Goal: Task Accomplishment & Management: Manage account settings

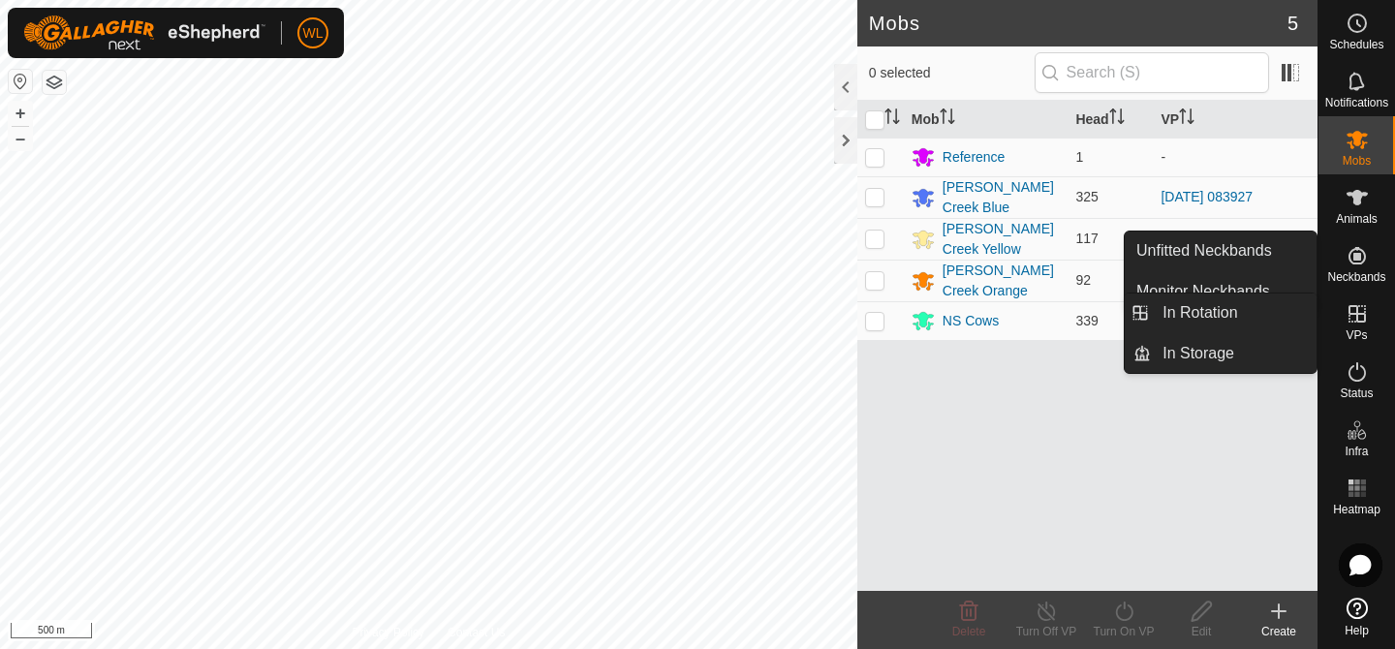
drag, startPoint x: 1372, startPoint y: 308, endPoint x: 1363, endPoint y: 327, distance: 20.4
click at [1363, 326] on es-virtualpaddocks-svg-icon at bounding box center [1357, 313] width 35 height 31
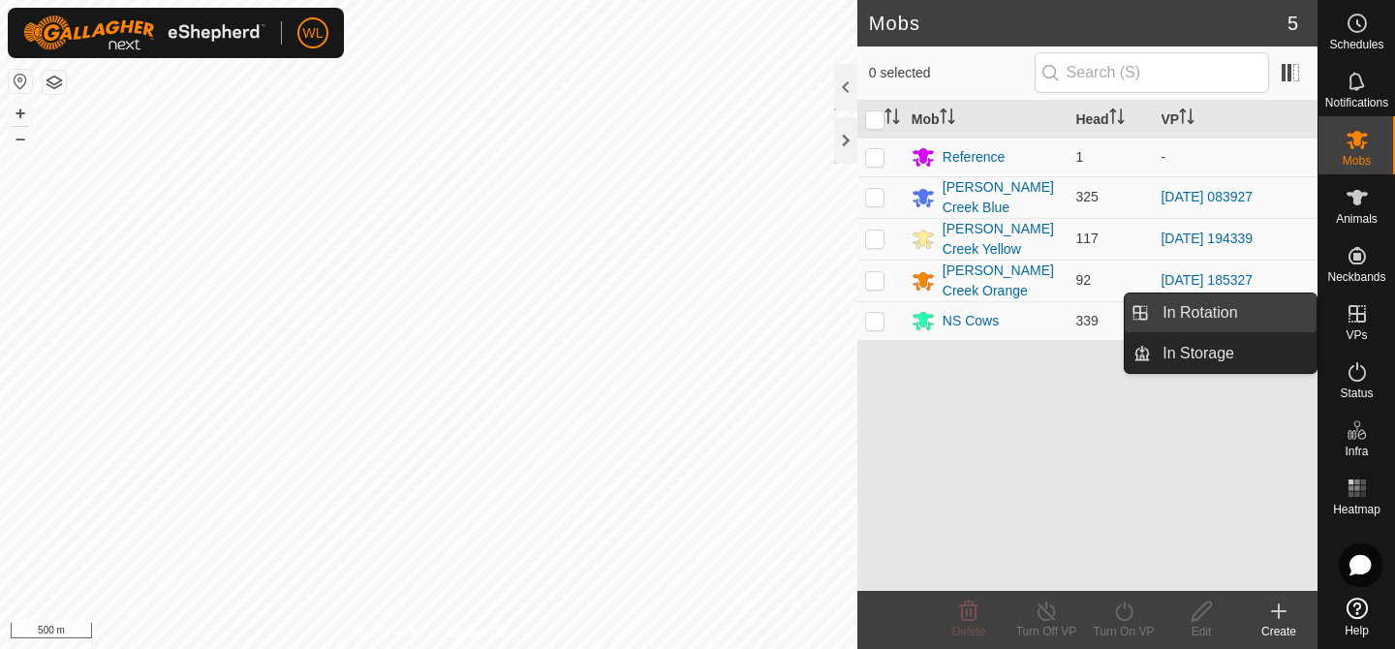
click at [1222, 327] on link "In Rotation" at bounding box center [1234, 313] width 166 height 39
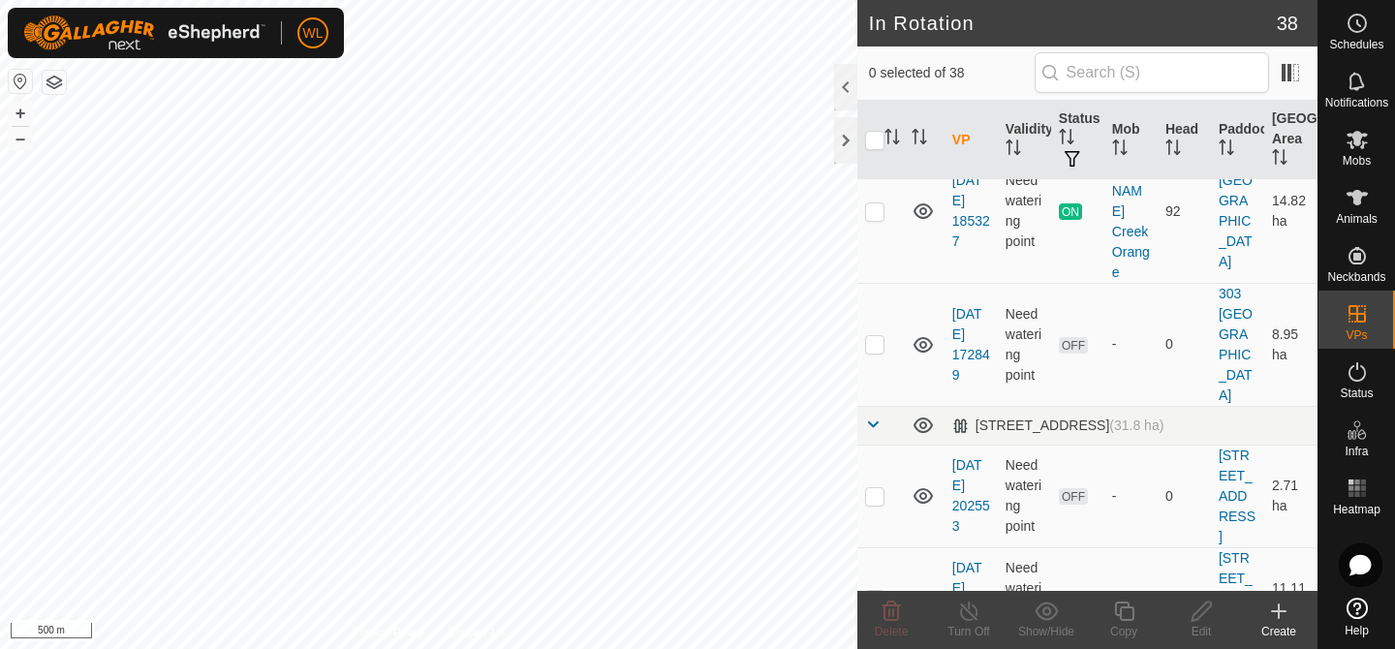
scroll to position [332, 0]
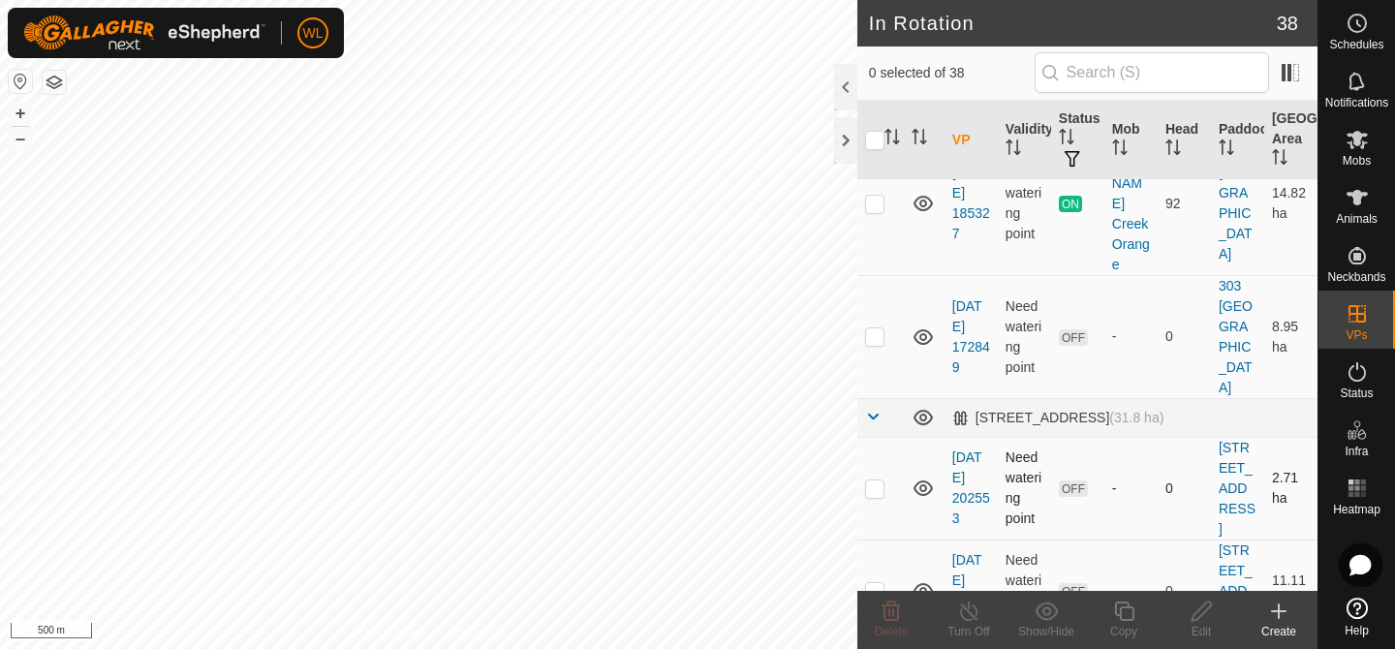
click at [881, 481] on p-checkbox at bounding box center [874, 489] width 19 height 16
checkbox input "true"
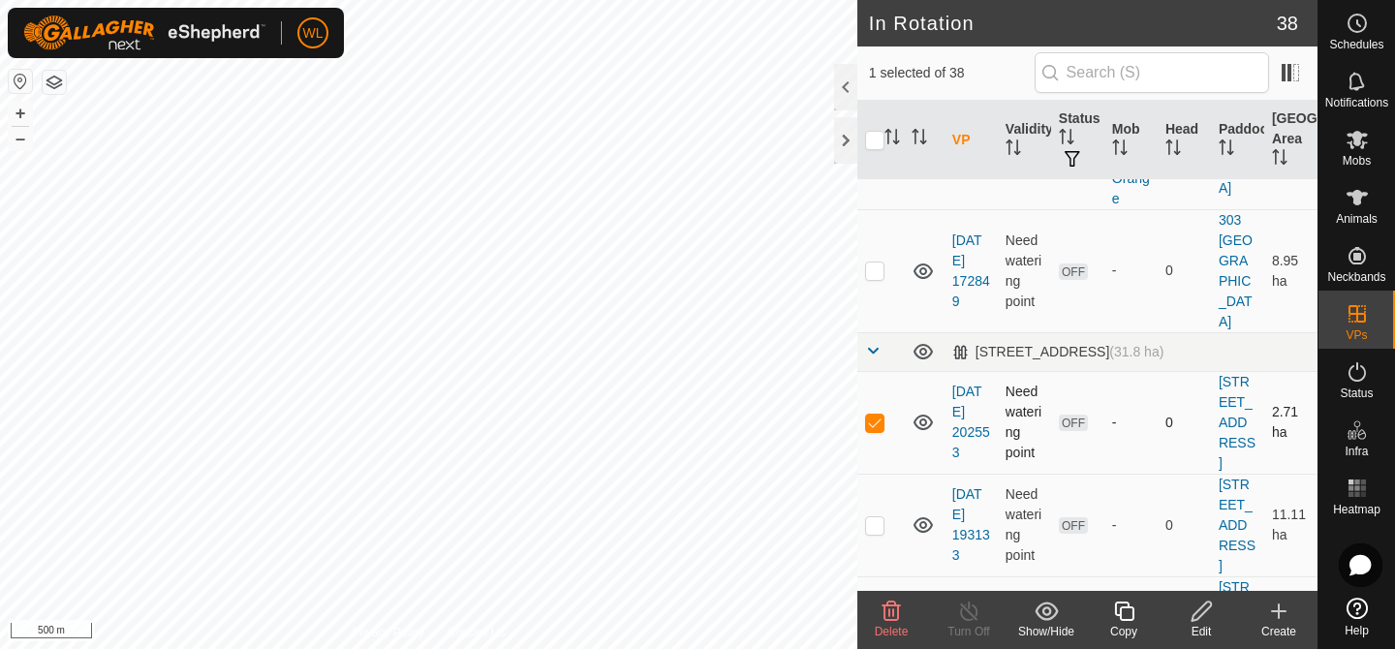
scroll to position [413, 0]
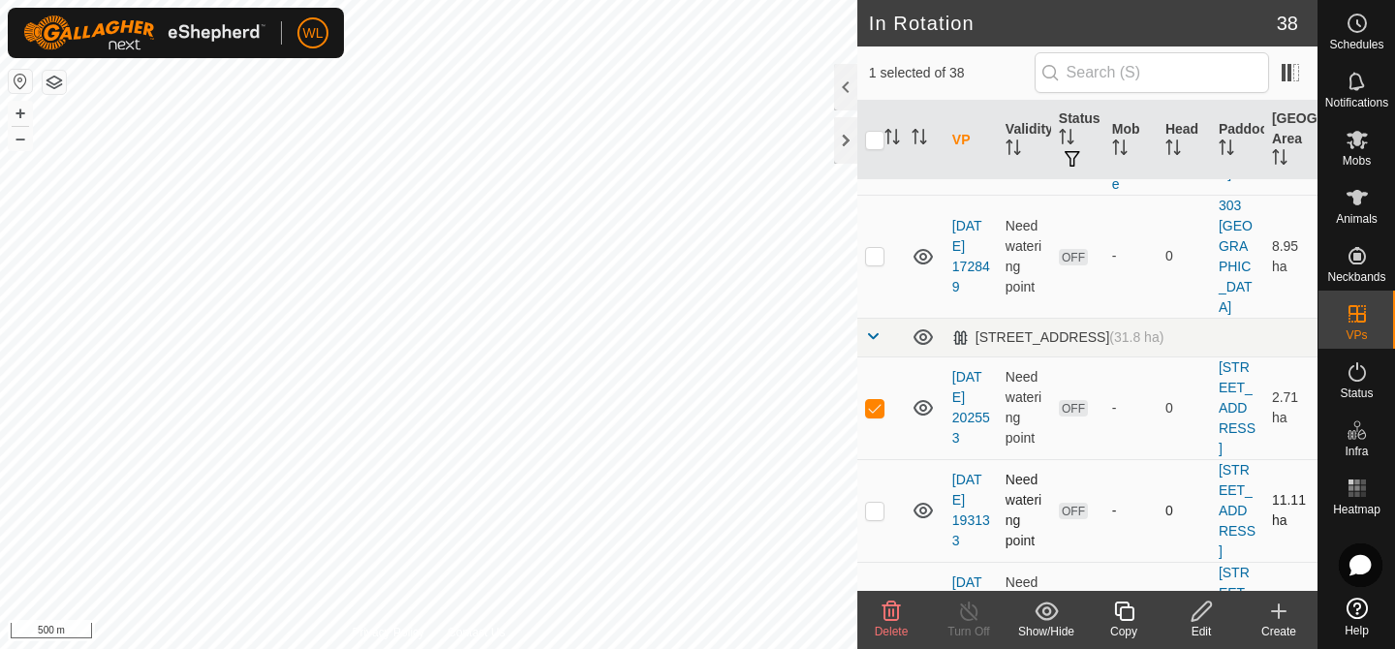
click at [876, 503] on p-checkbox at bounding box center [874, 511] width 19 height 16
checkbox input "true"
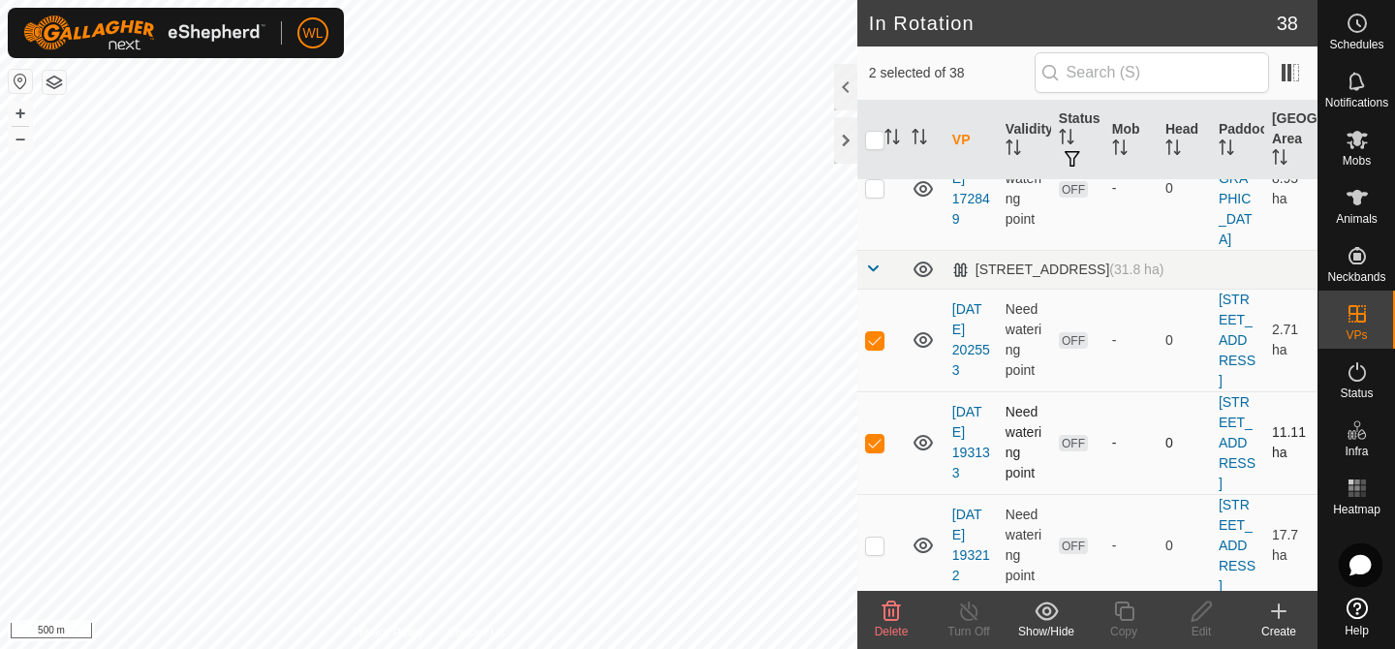
scroll to position [488, 0]
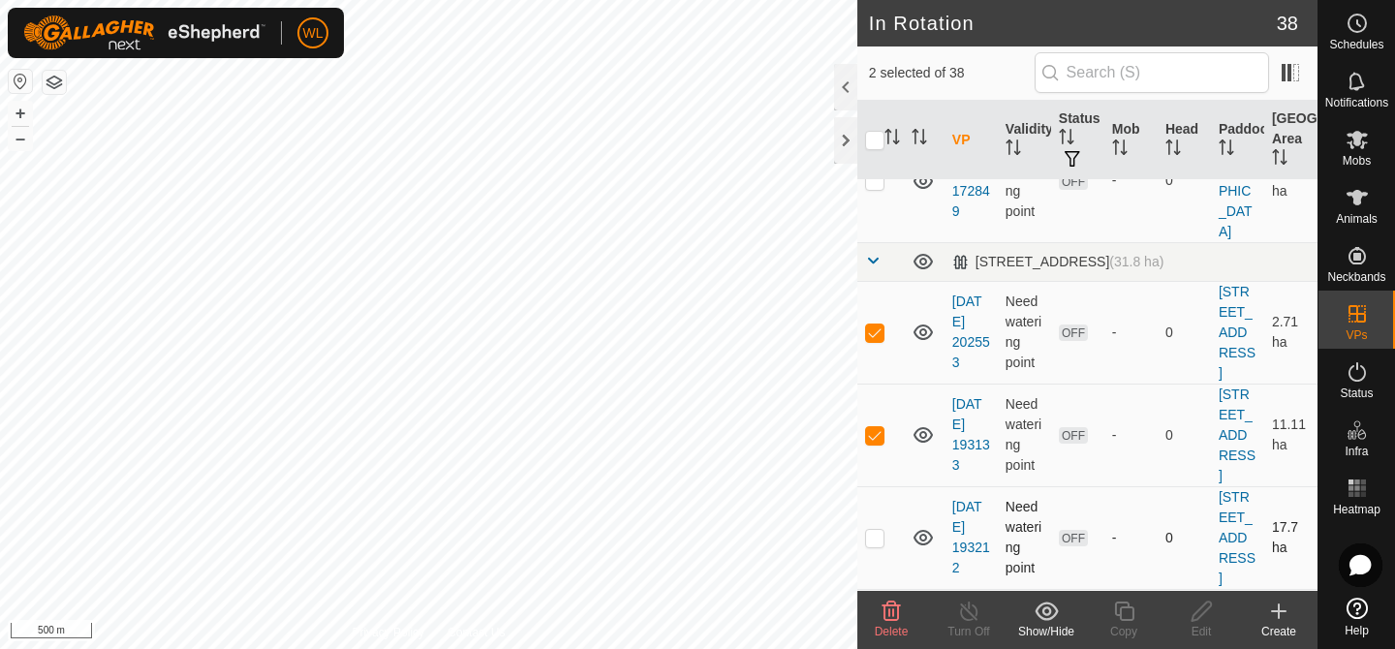
click at [879, 530] on p-checkbox at bounding box center [874, 538] width 19 height 16
checkbox input "true"
click at [877, 589] on td at bounding box center [880, 640] width 47 height 103
checkbox input "true"
click at [884, 623] on div "Delete" at bounding box center [892, 631] width 78 height 17
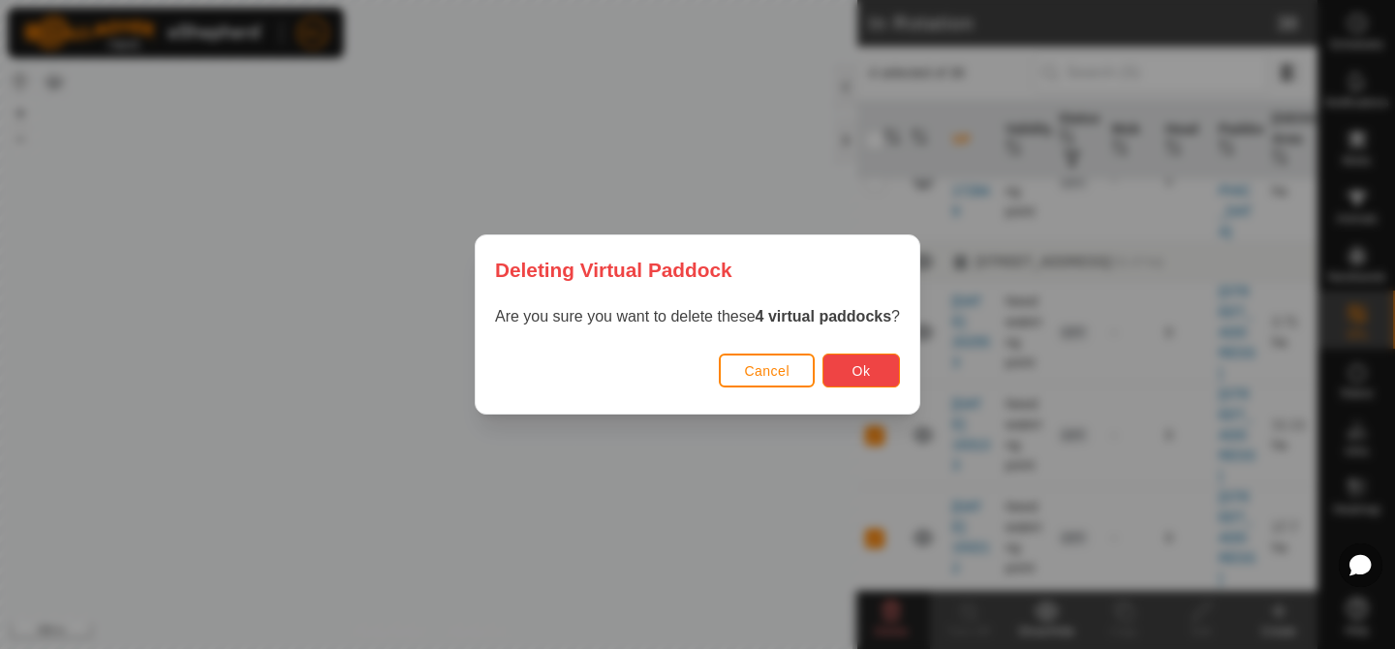
click at [850, 375] on button "Ok" at bounding box center [862, 371] width 78 height 34
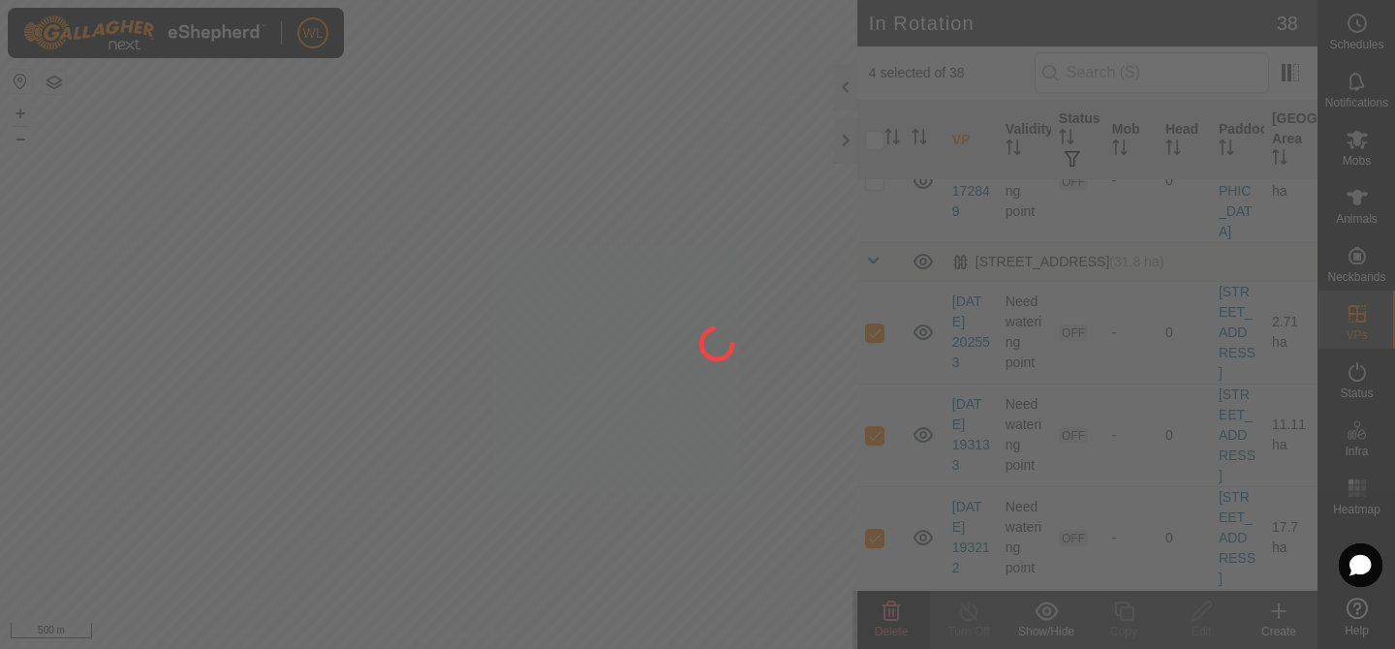
checkbox input "false"
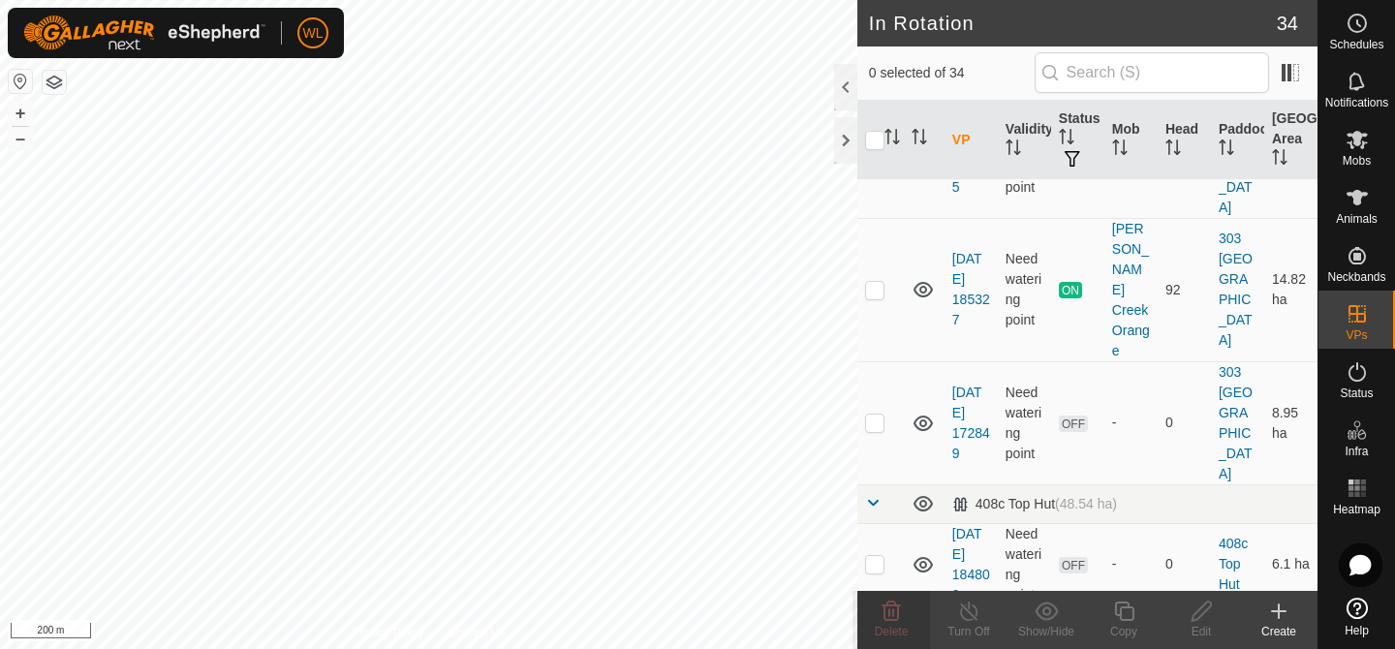
scroll to position [0, 0]
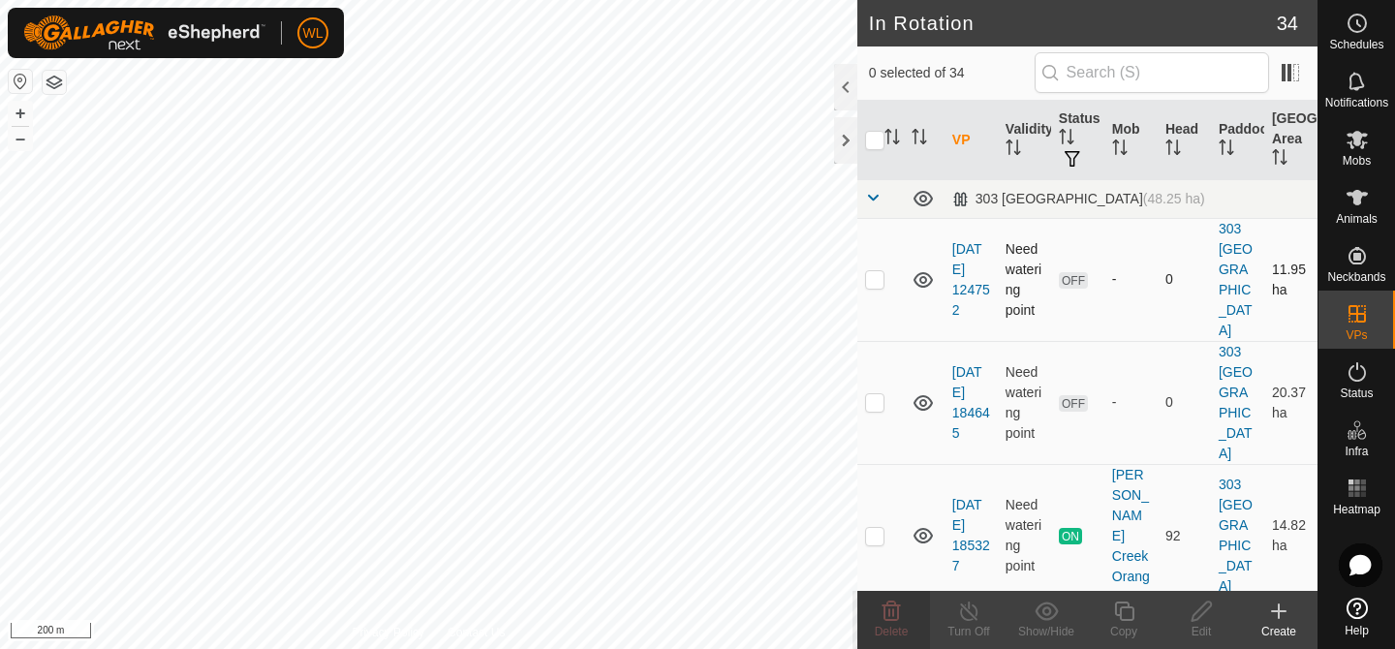
click at [870, 271] on p-checkbox at bounding box center [874, 279] width 19 height 16
checkbox input "true"
click at [877, 394] on p-checkbox at bounding box center [874, 402] width 19 height 16
checkbox input "true"
click at [901, 608] on icon at bounding box center [891, 611] width 23 height 23
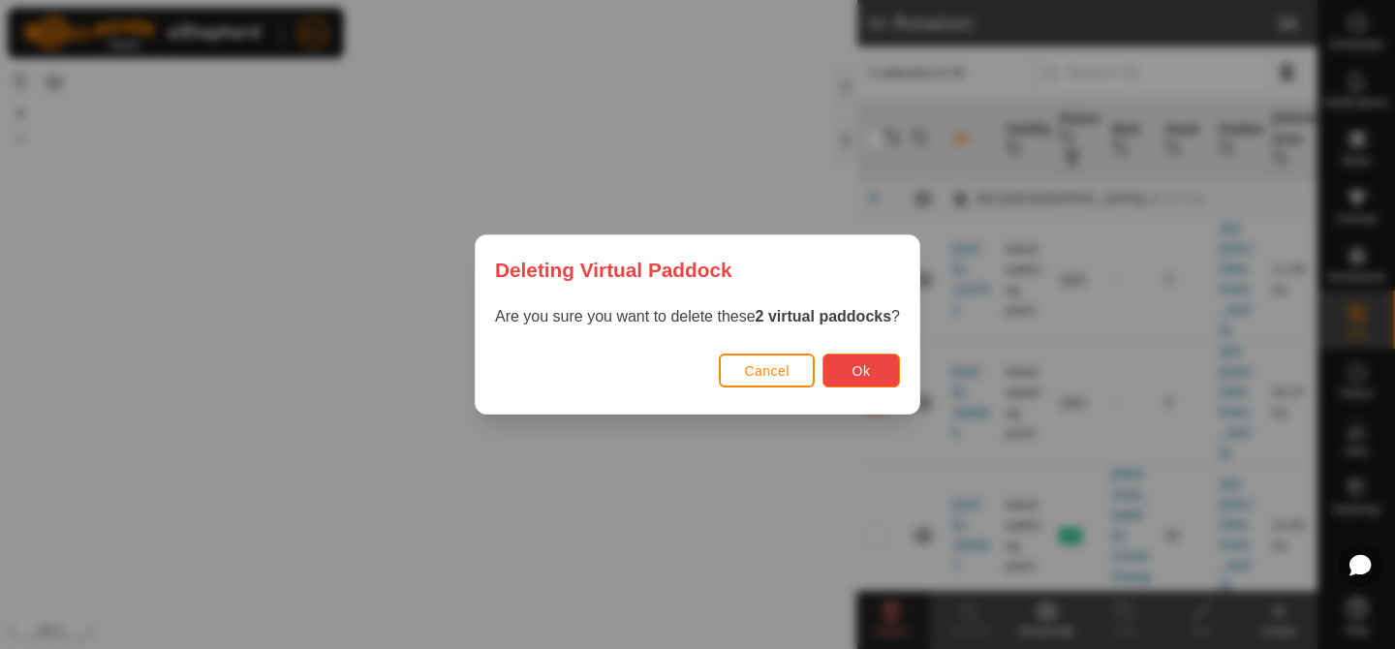
click at [867, 377] on span "Ok" at bounding box center [862, 371] width 18 height 16
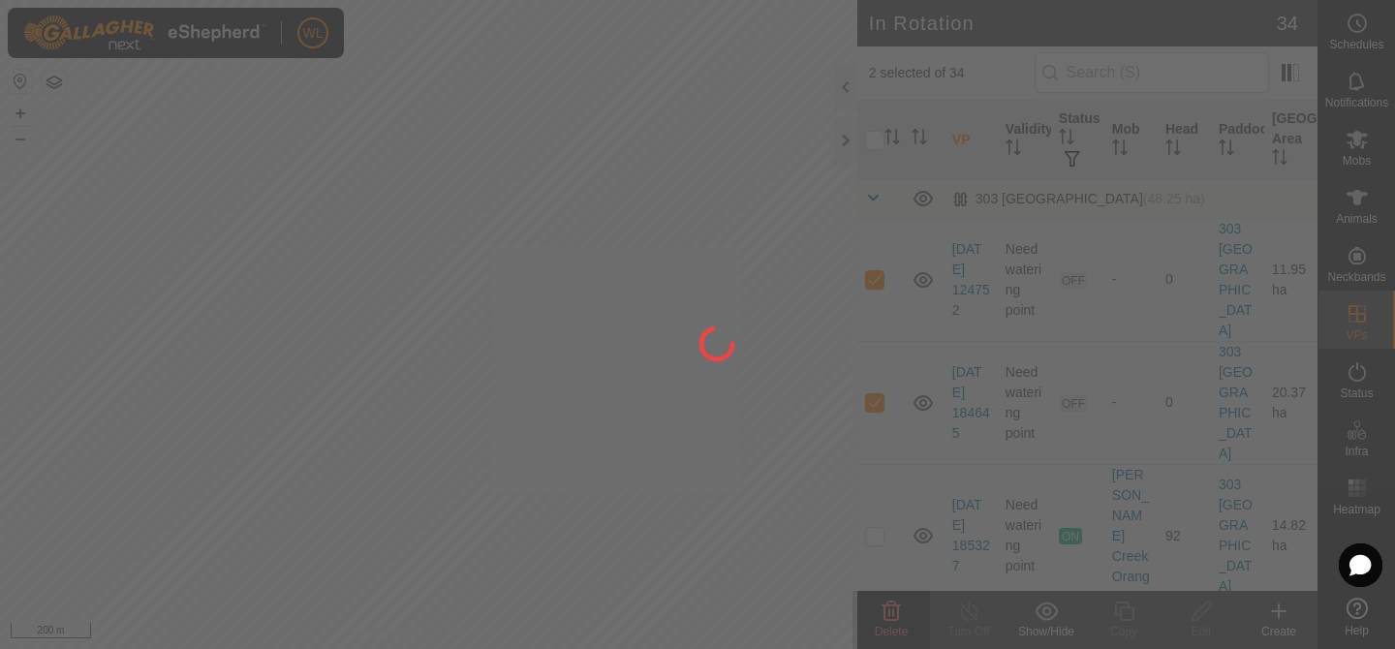
checkbox input "false"
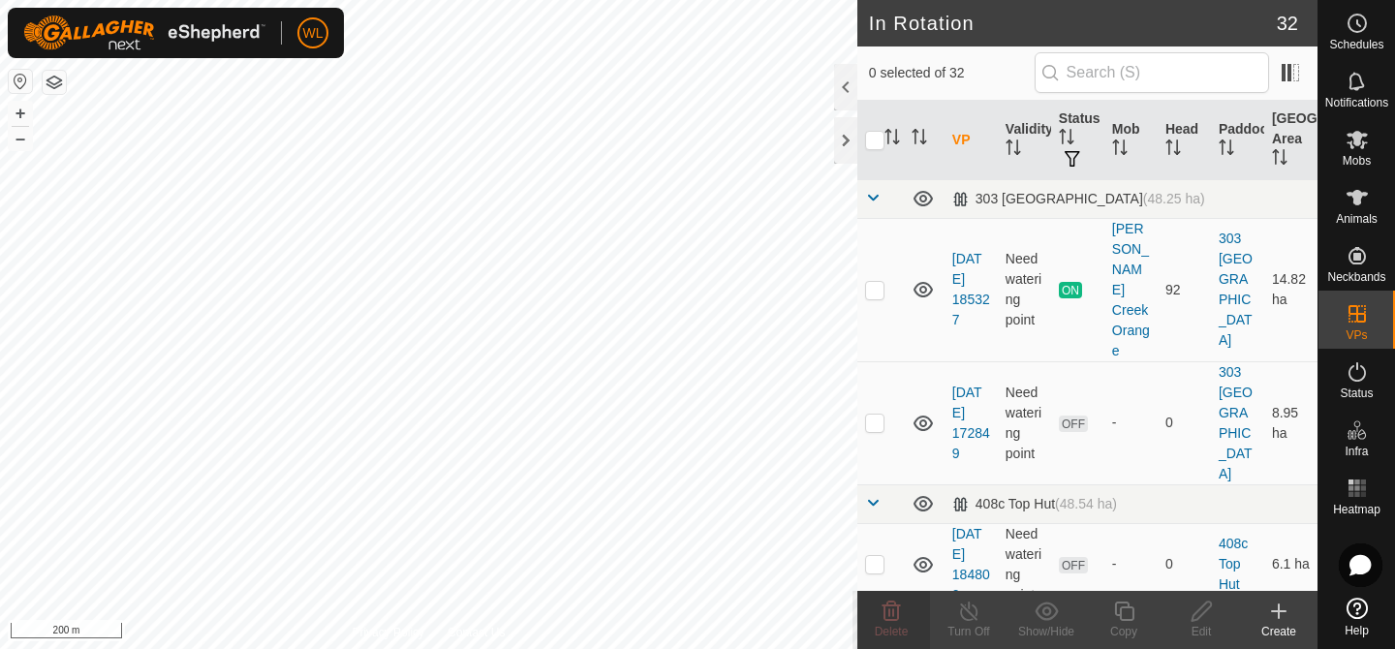
click at [1268, 623] on div "Create" at bounding box center [1279, 631] width 78 height 17
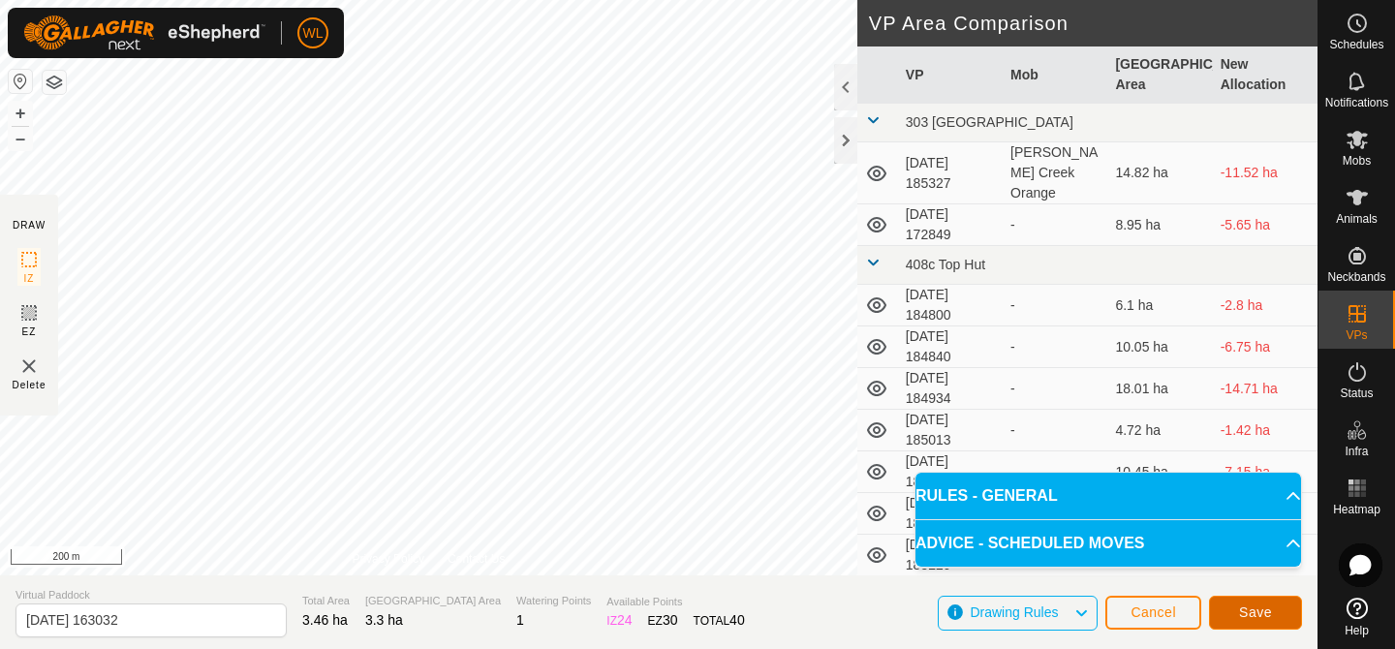
click at [1252, 625] on button "Save" at bounding box center [1255, 613] width 93 height 34
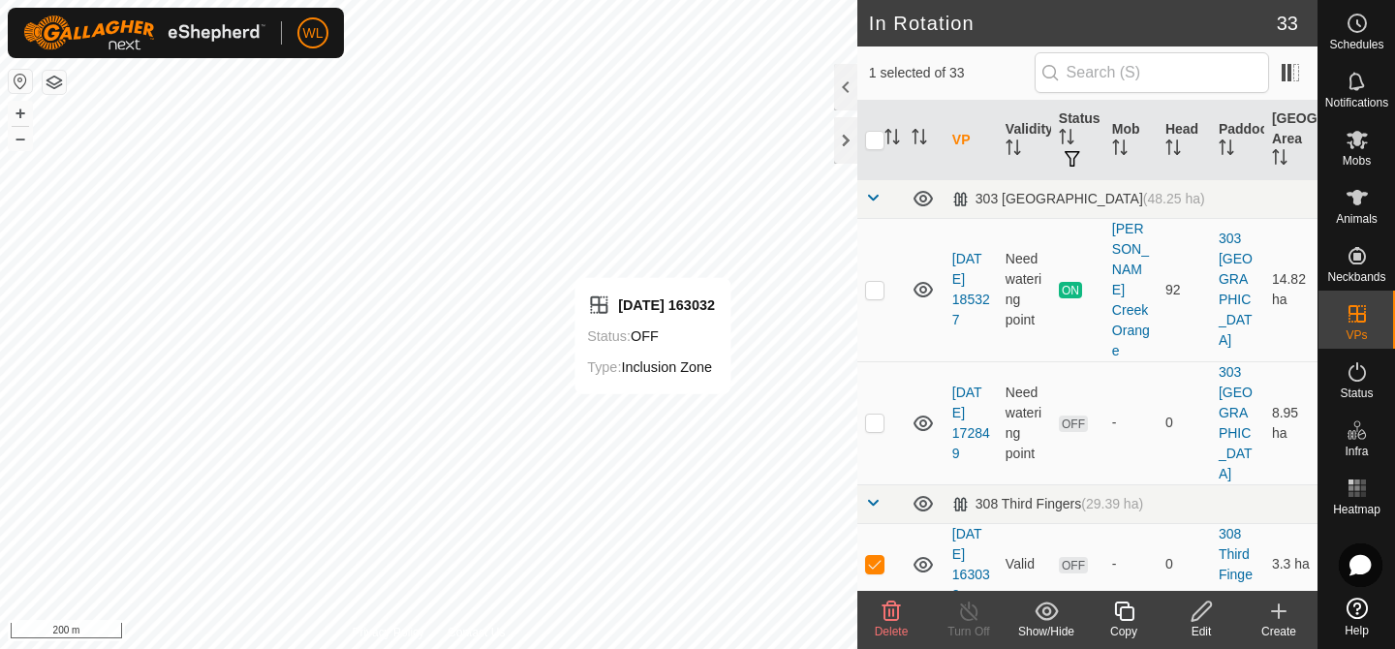
checkbox input "true"
click at [1121, 626] on div "Copy" at bounding box center [1124, 631] width 78 height 17
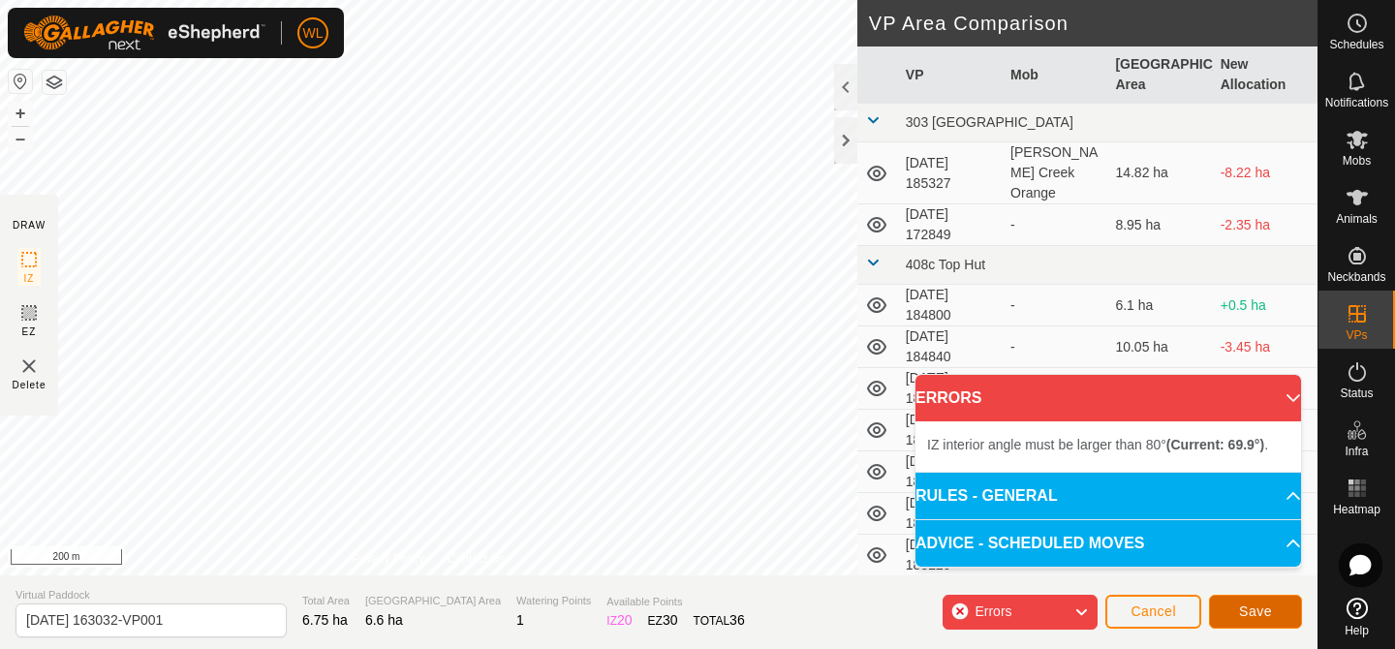
click at [1268, 604] on span "Save" at bounding box center [1255, 612] width 33 height 16
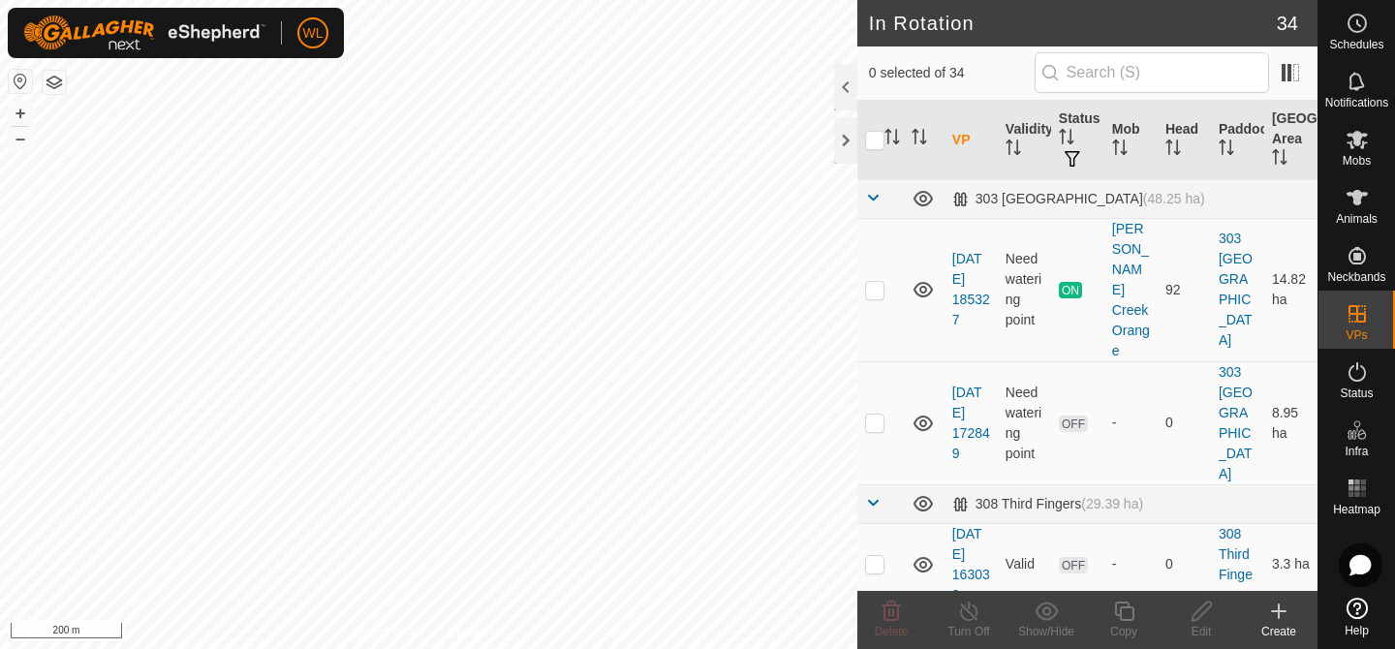
checkbox input "true"
click at [1132, 624] on div "Copy" at bounding box center [1124, 631] width 78 height 17
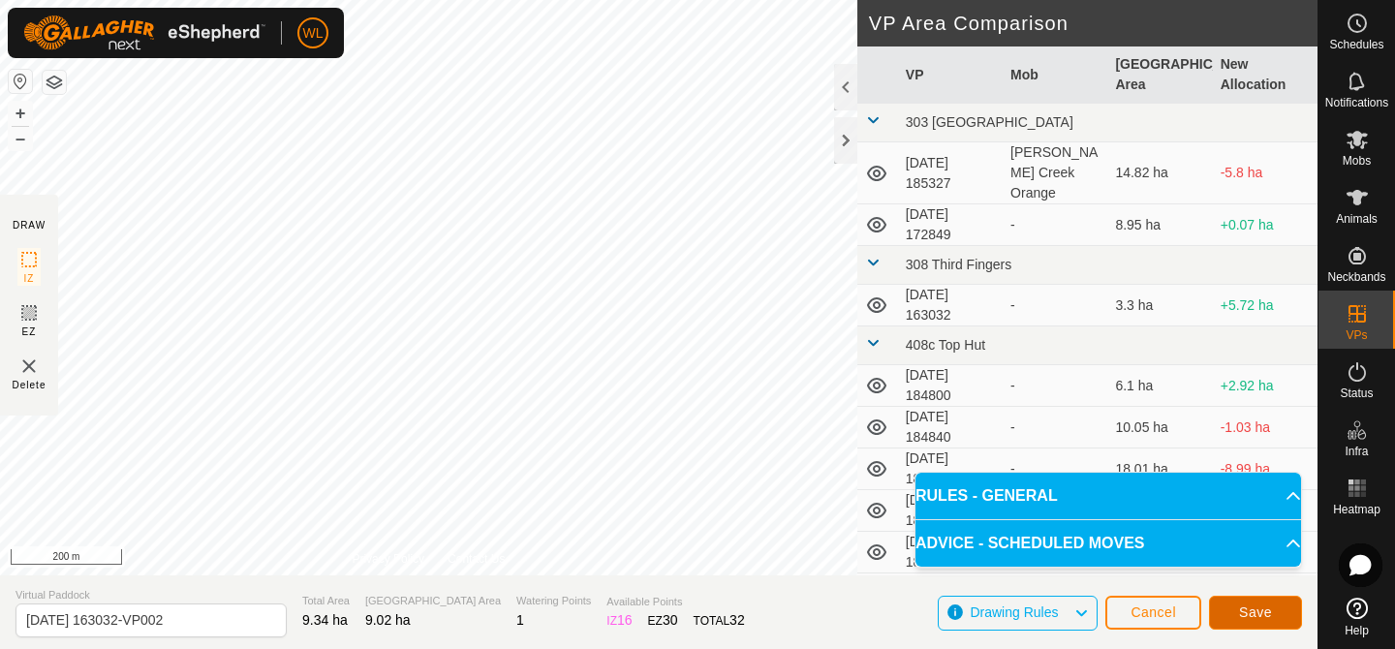
click at [1246, 615] on span "Save" at bounding box center [1255, 613] width 33 height 16
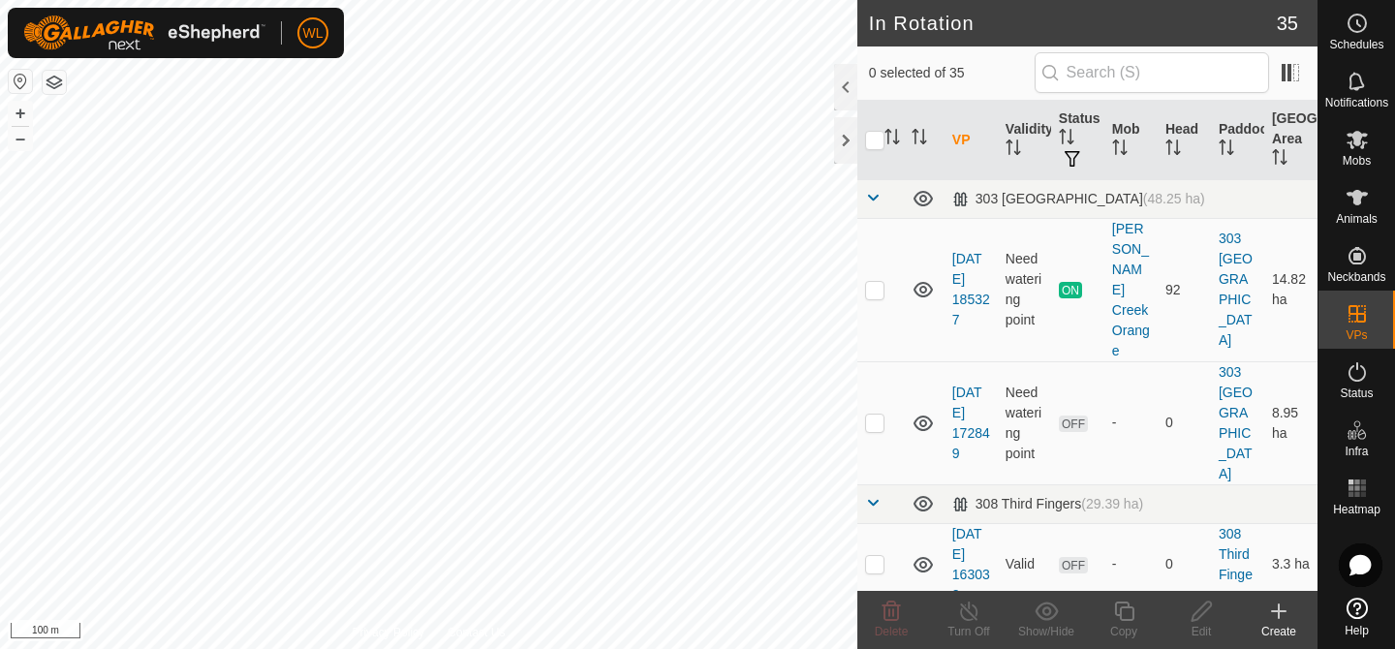
checkbox input "true"
click at [1131, 618] on icon at bounding box center [1124, 611] width 24 height 23
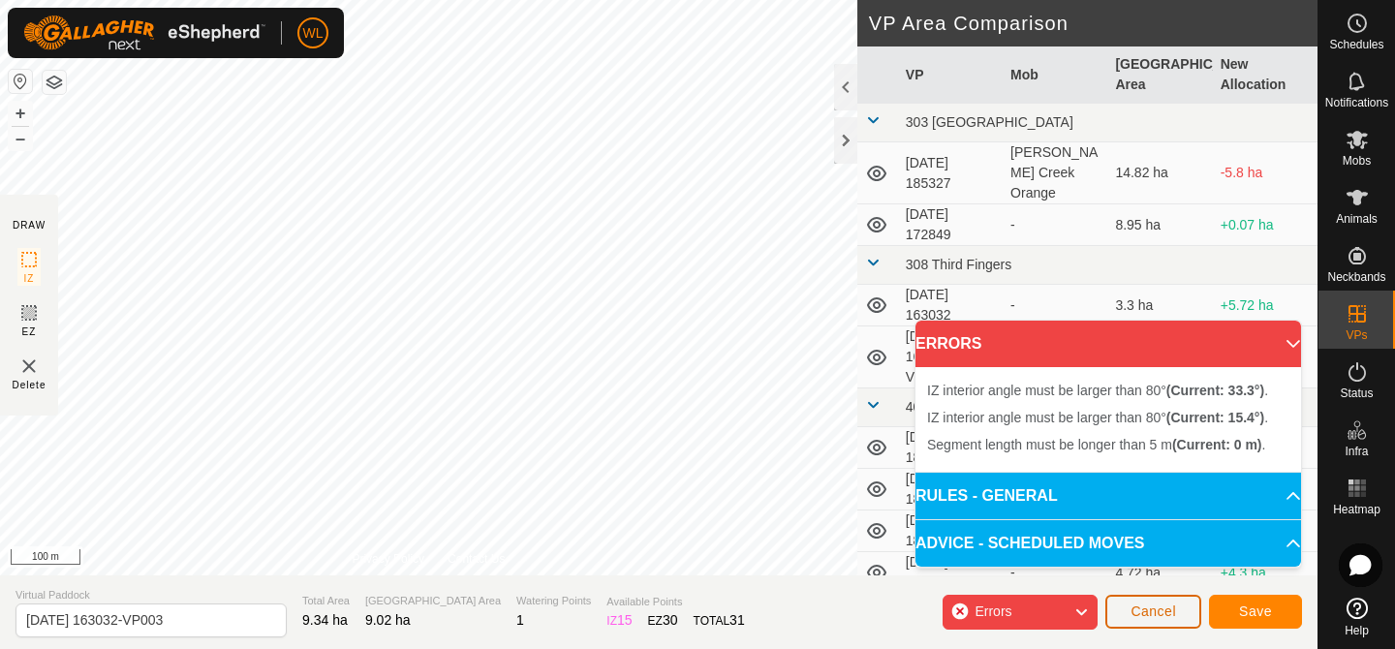
click at [1143, 611] on span "Cancel" at bounding box center [1154, 612] width 46 height 16
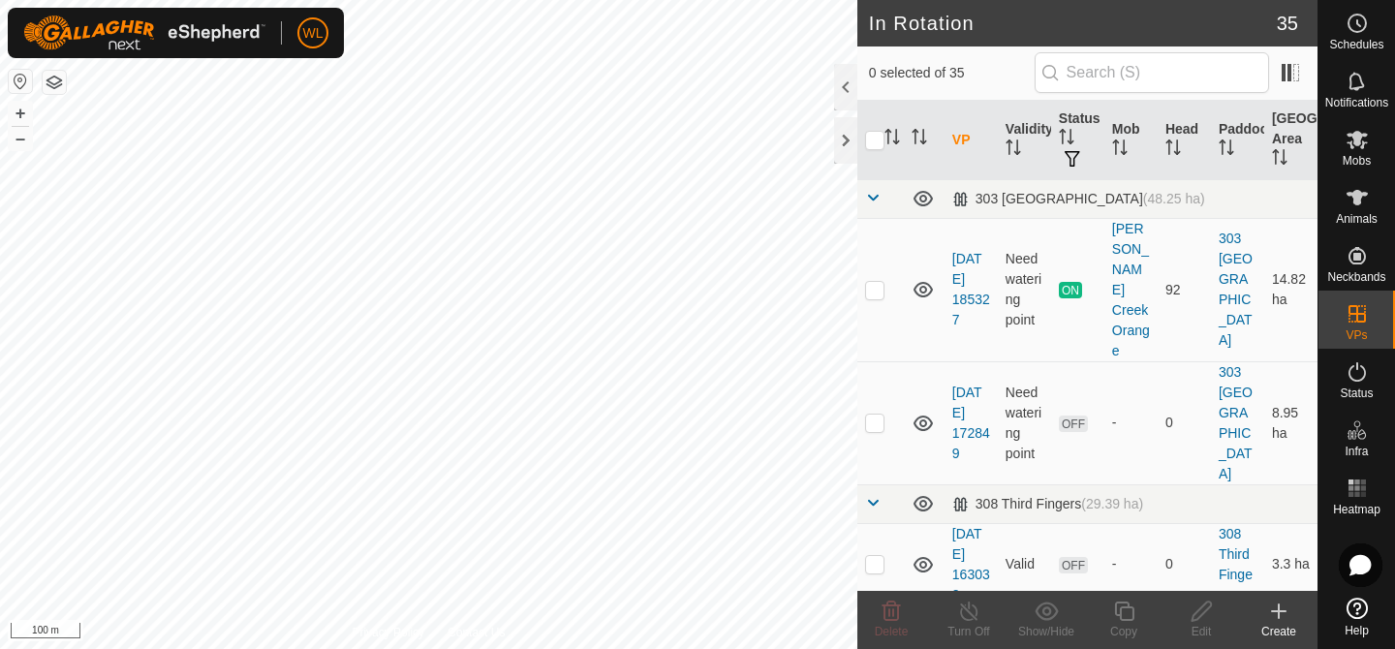
checkbox input "true"
click at [1131, 629] on div "Copy" at bounding box center [1124, 631] width 78 height 17
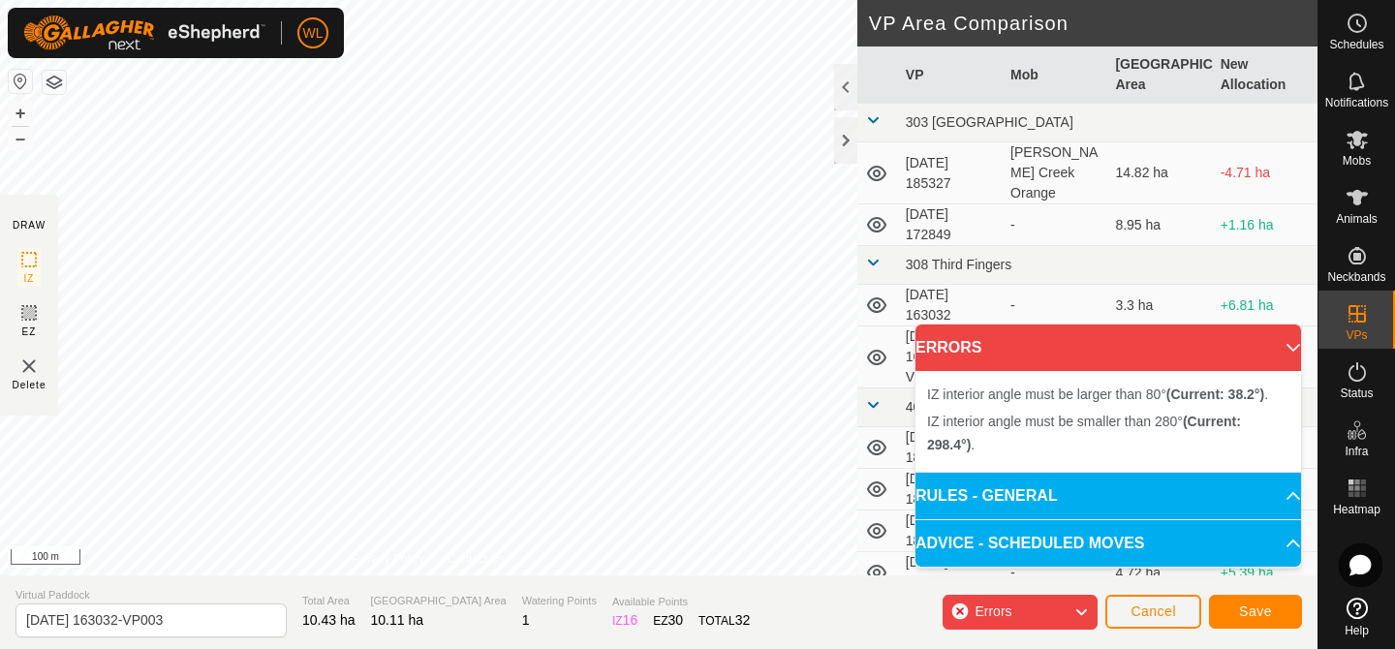
click at [480, 408] on div "IZ interior angle must be smaller than 280° (Current: 298.4°) . + – ⇧ i 100 m" at bounding box center [428, 288] width 857 height 576
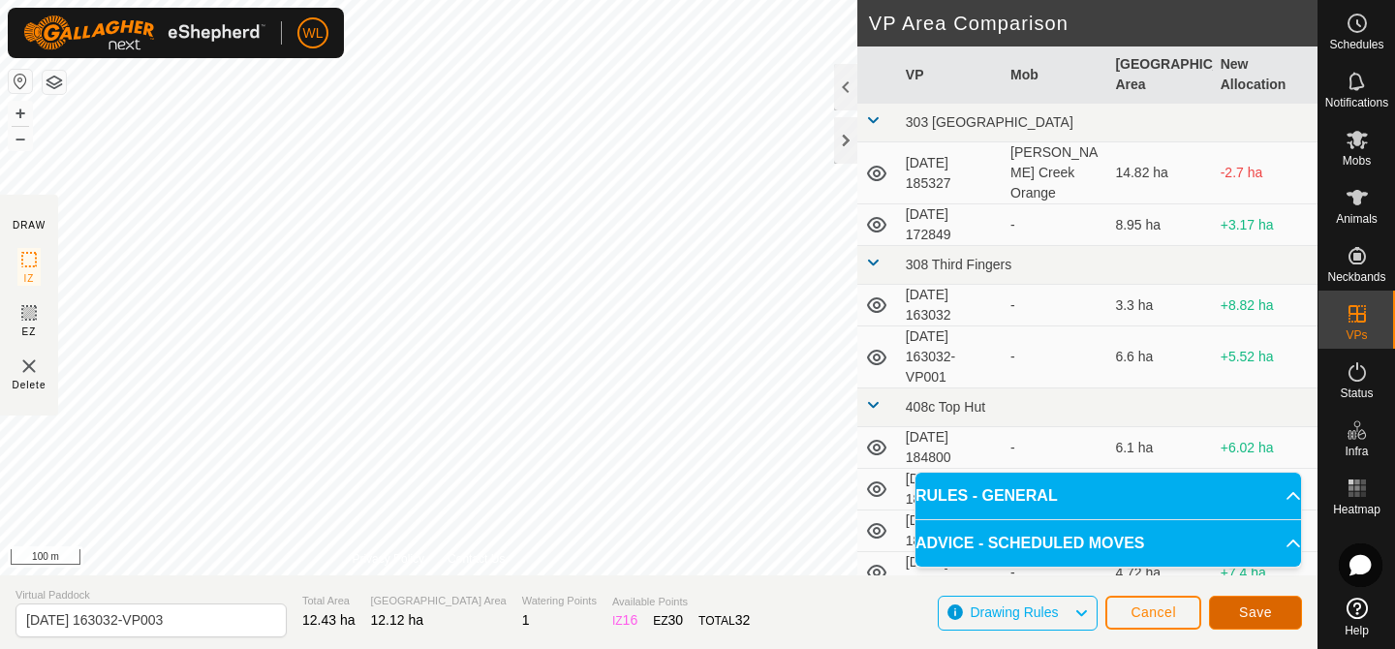
click at [1246, 610] on span "Save" at bounding box center [1255, 613] width 33 height 16
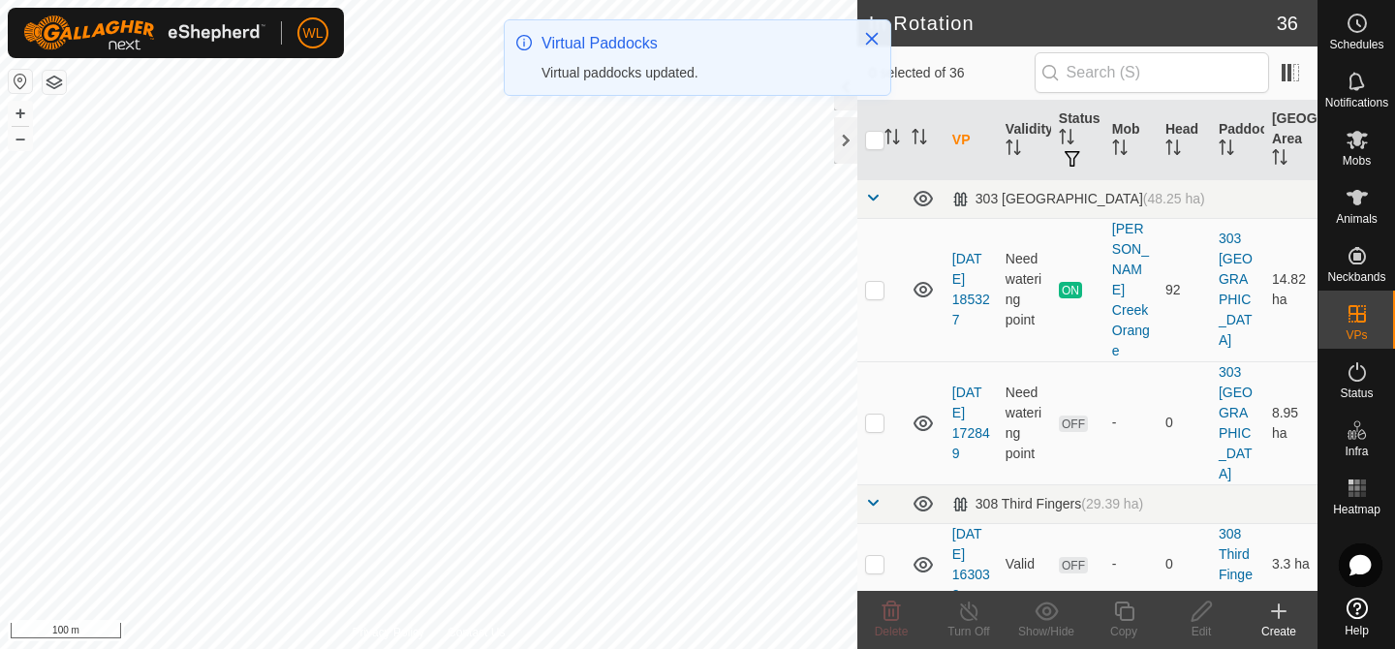
click at [1281, 617] on icon at bounding box center [1278, 611] width 23 height 23
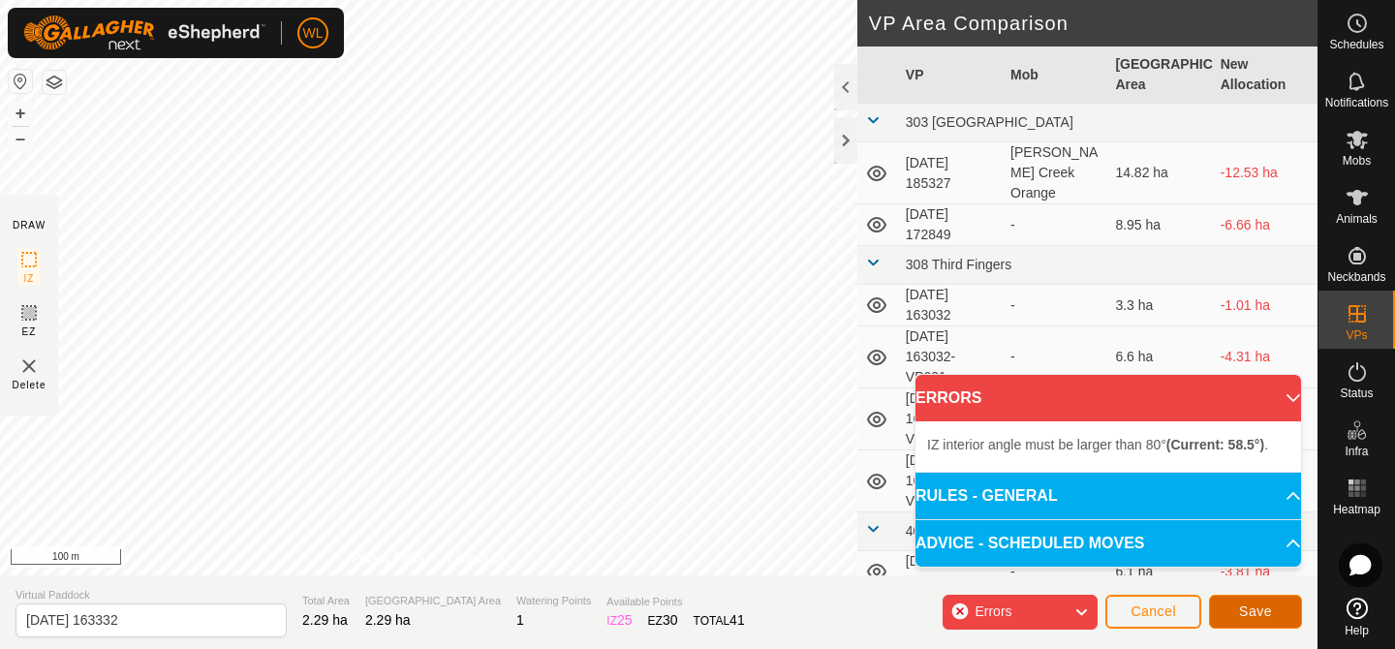
click at [1262, 613] on span "Save" at bounding box center [1255, 612] width 33 height 16
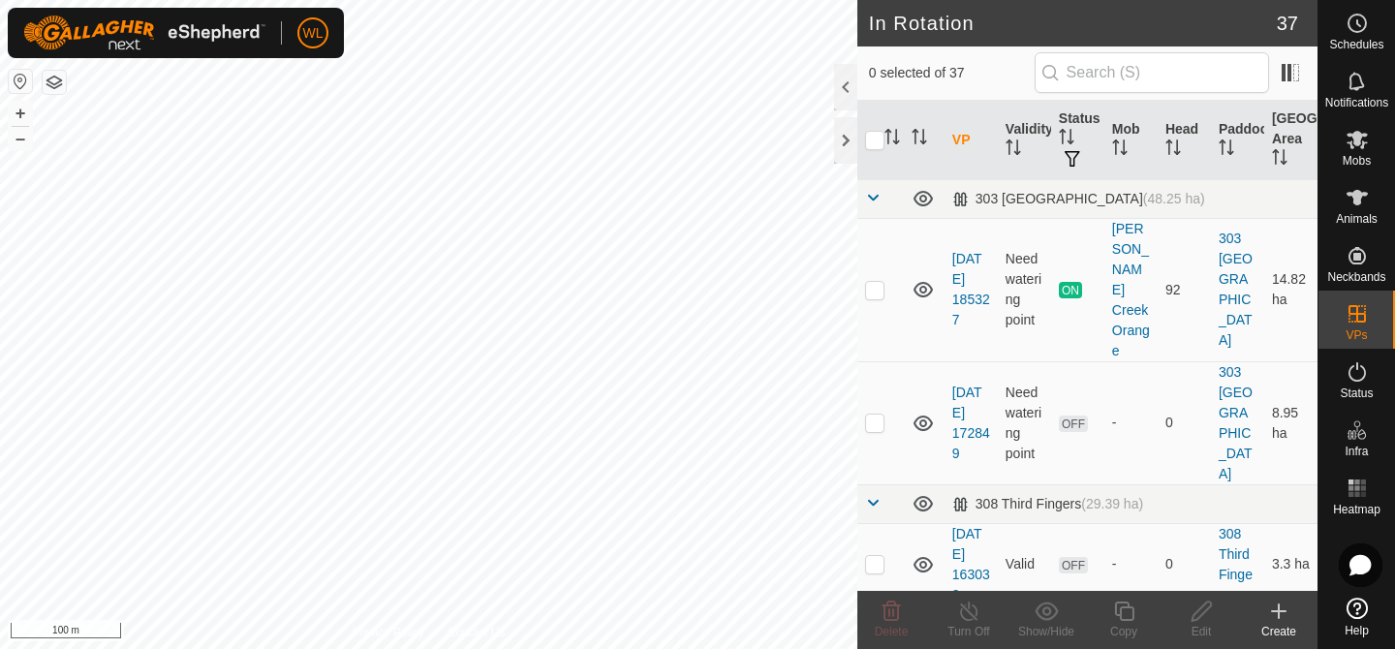
checkbox input "true"
click at [1096, 615] on copy-svg-icon at bounding box center [1124, 611] width 78 height 23
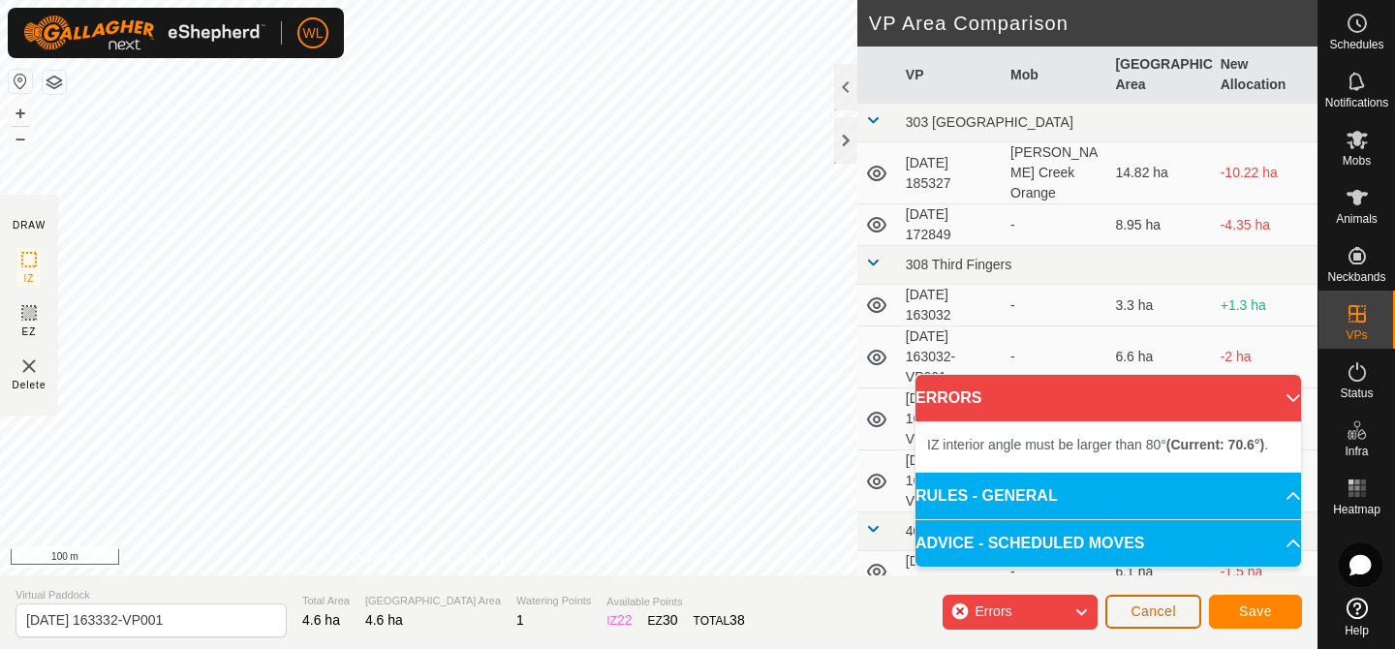
click at [1140, 625] on button "Cancel" at bounding box center [1154, 612] width 96 height 34
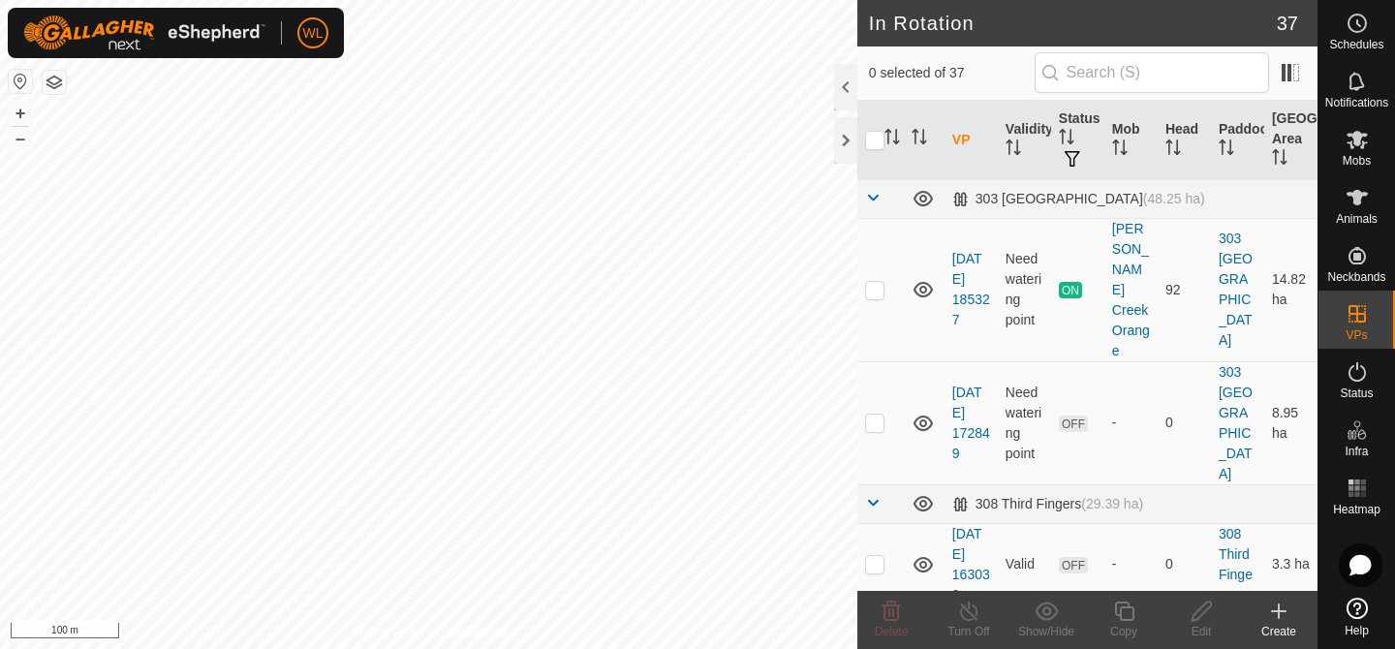
checkbox input "true"
click at [1122, 621] on icon at bounding box center [1124, 611] width 24 height 23
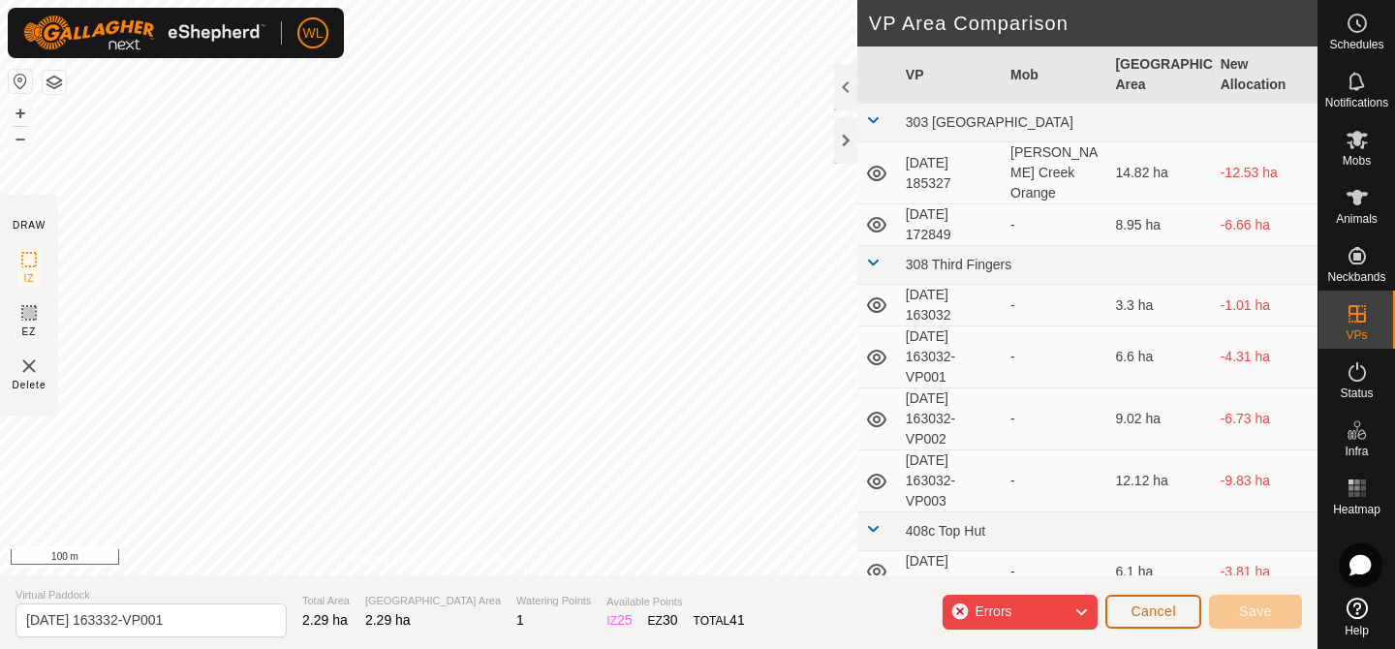
click at [1155, 607] on span "Cancel" at bounding box center [1154, 612] width 46 height 16
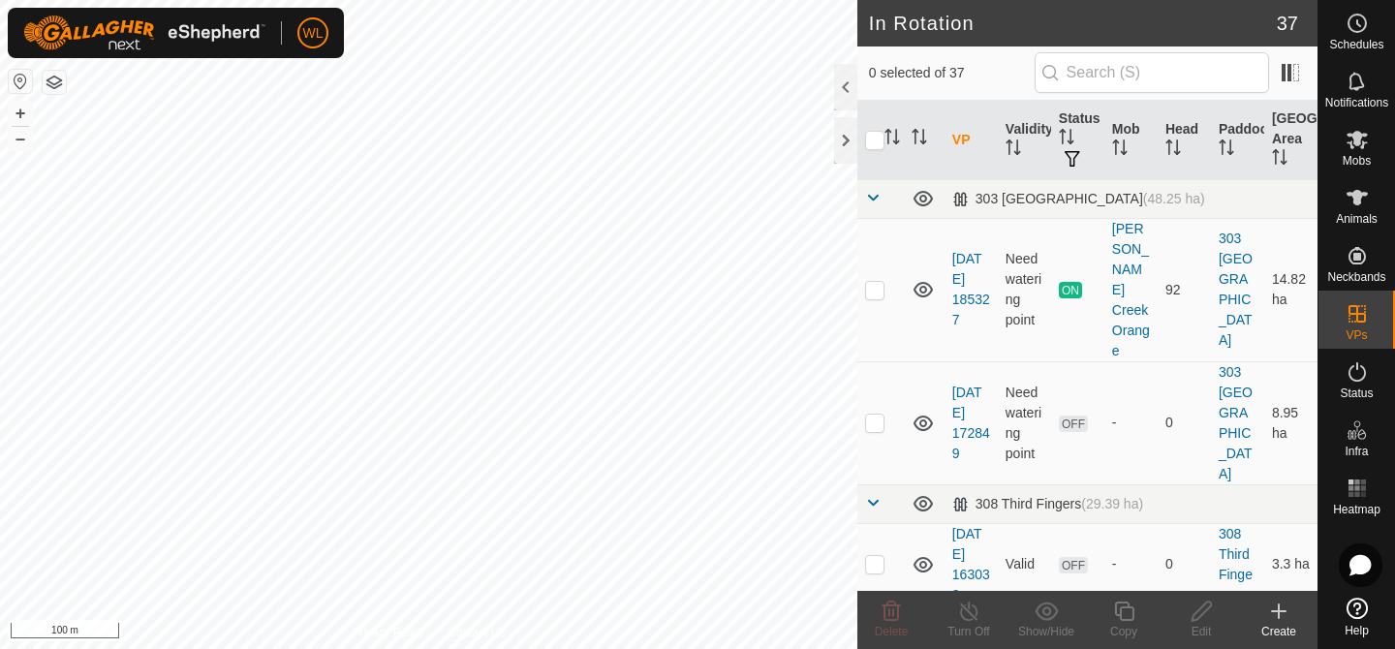
checkbox input "true"
click at [1201, 621] on icon at bounding box center [1202, 611] width 24 height 23
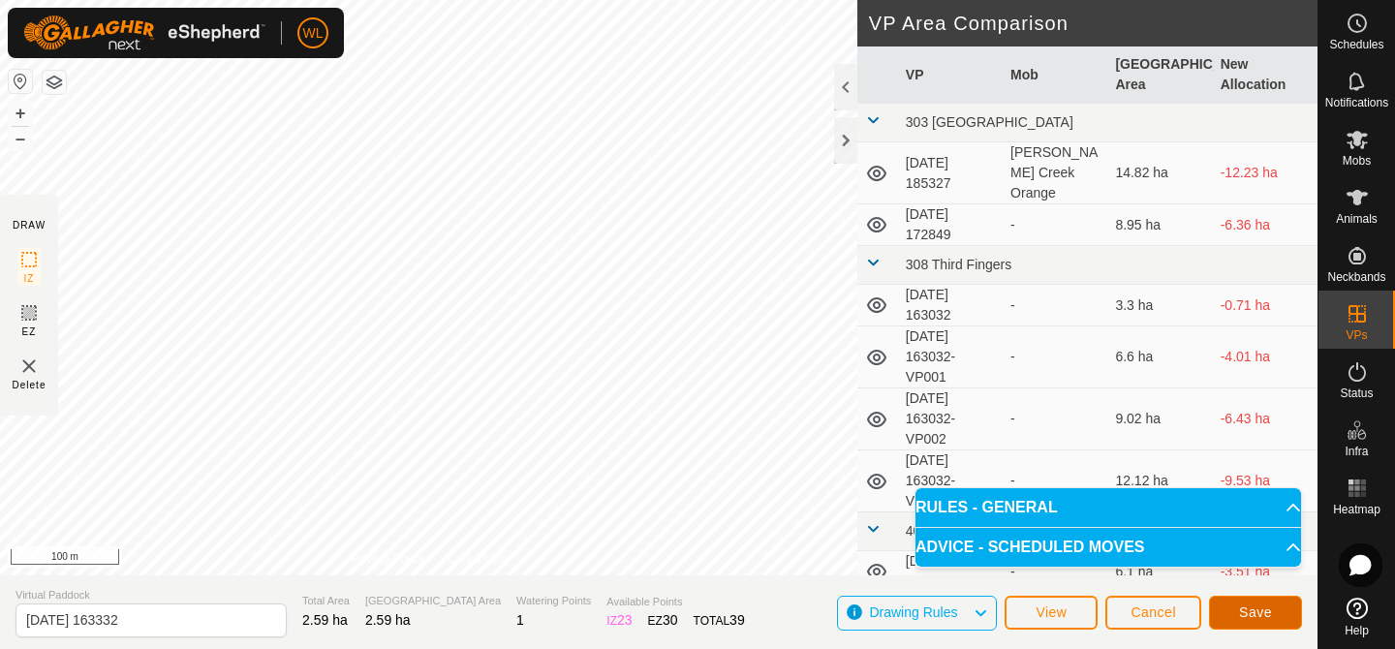
click at [1275, 609] on button "Save" at bounding box center [1255, 613] width 93 height 34
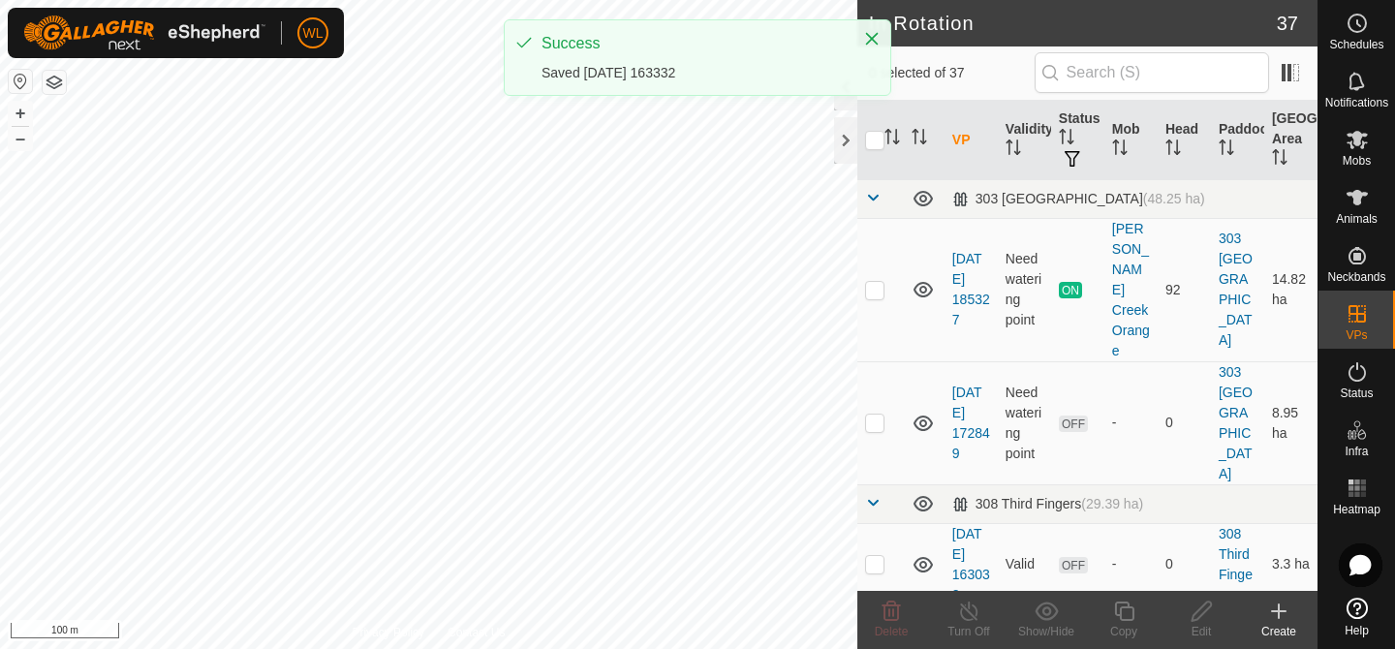
checkbox input "true"
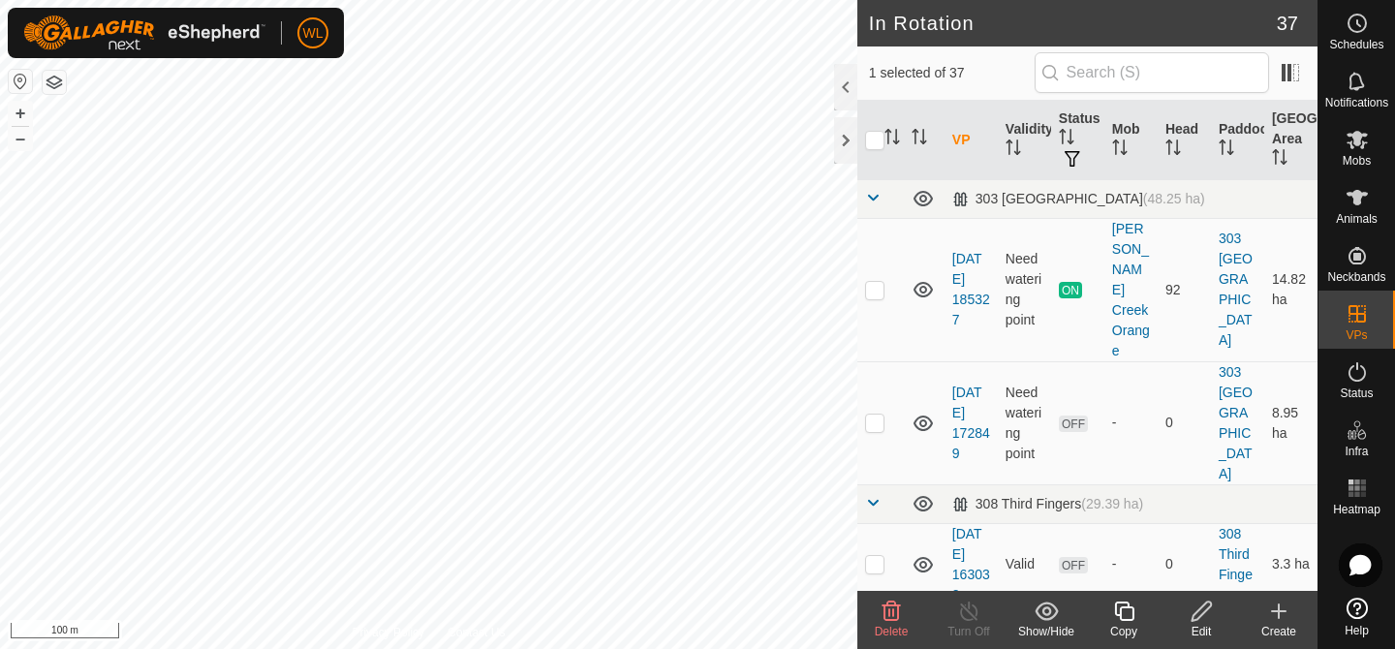
click at [1126, 617] on icon at bounding box center [1124, 611] width 24 height 23
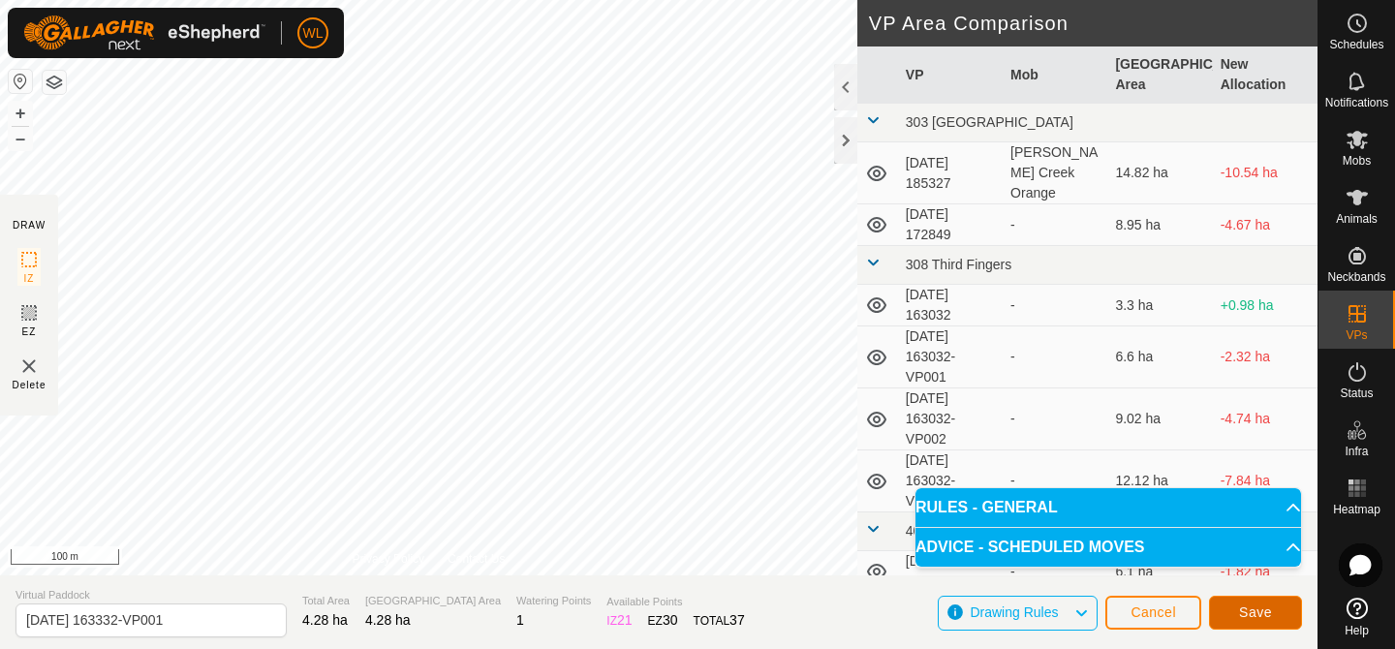
click at [1233, 619] on button "Save" at bounding box center [1255, 613] width 93 height 34
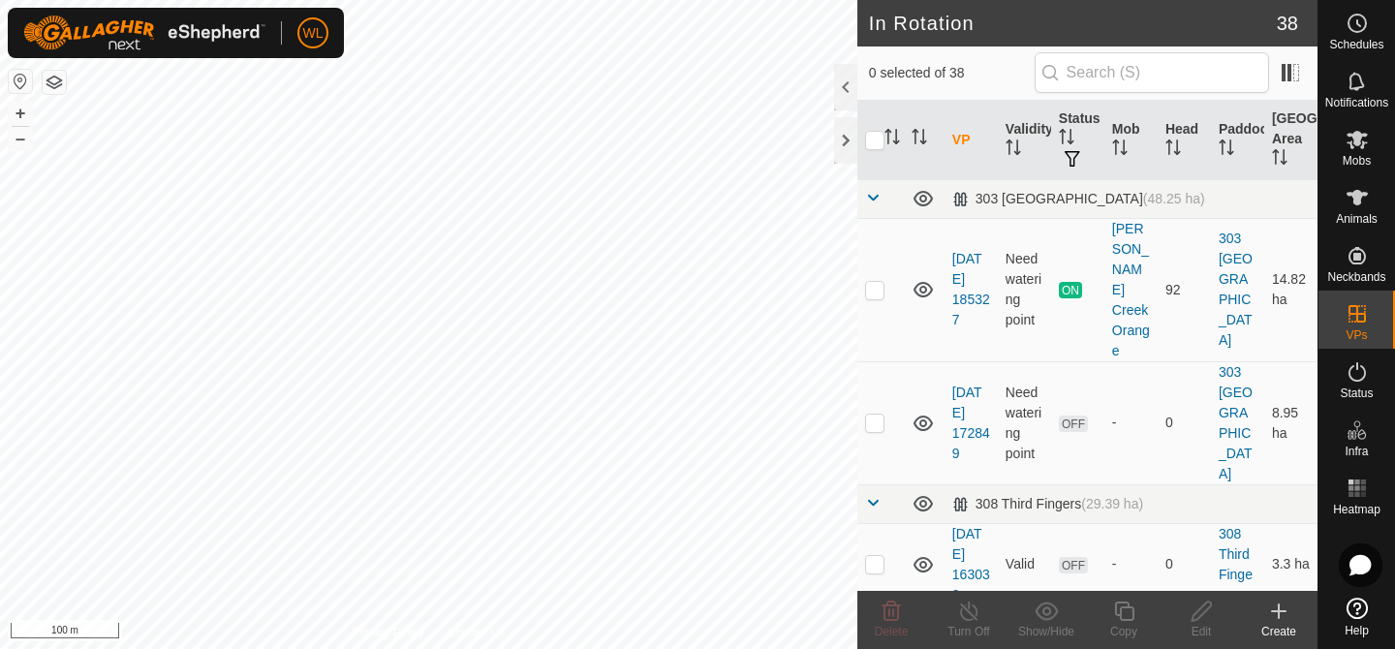
checkbox input "true"
click at [1125, 621] on icon at bounding box center [1124, 611] width 24 height 23
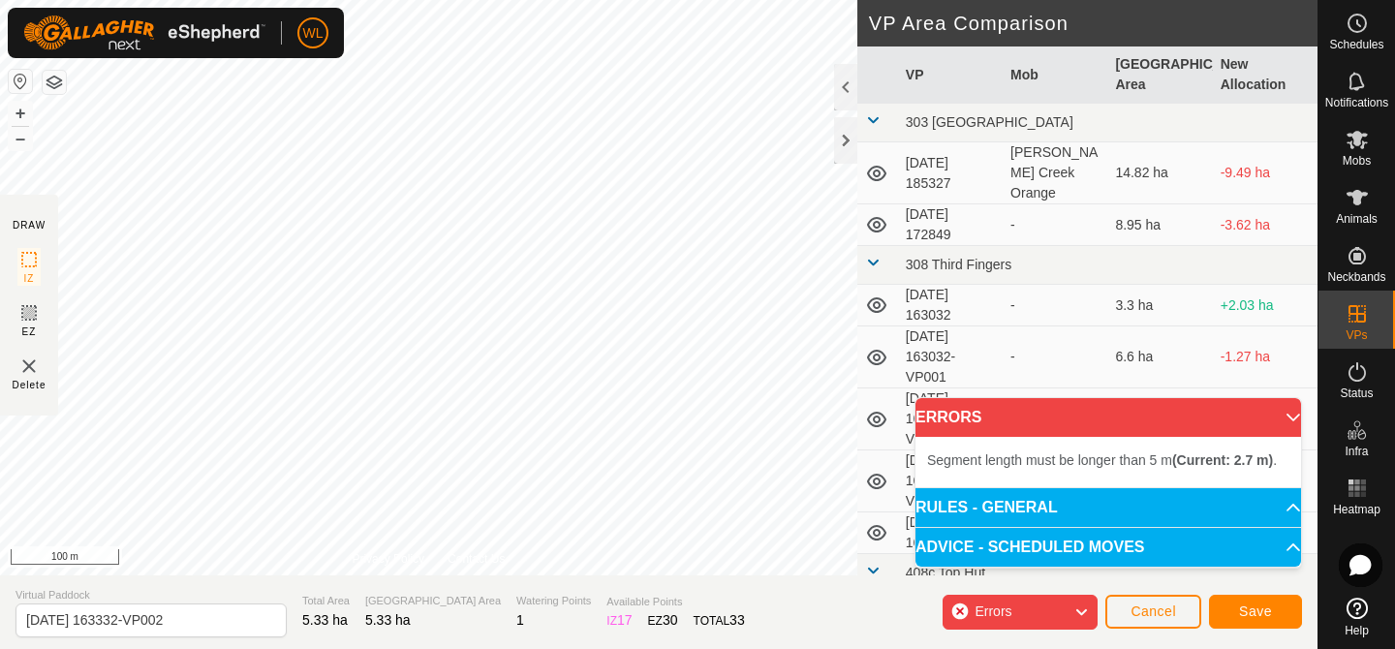
click at [1150, 630] on div "Cancel Save" at bounding box center [1204, 611] width 197 height 47
click at [1144, 613] on span "Cancel" at bounding box center [1154, 612] width 46 height 16
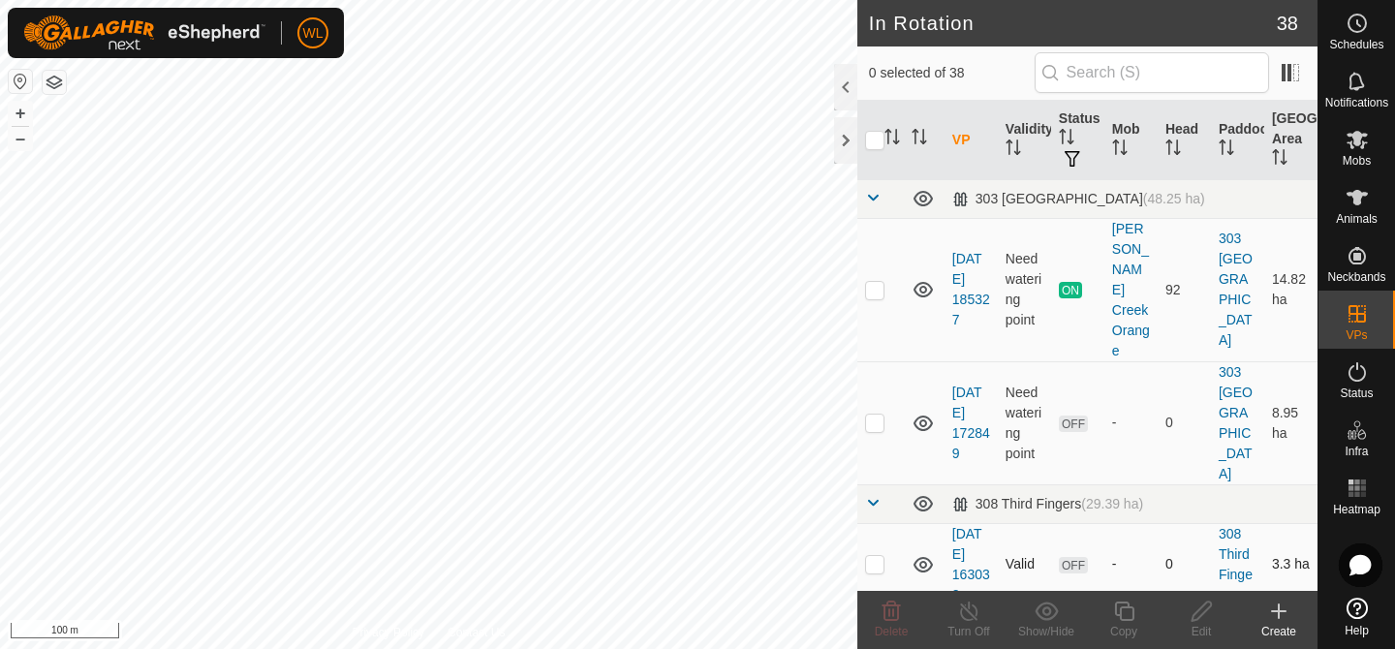
checkbox input "true"
click at [1140, 609] on copy-svg-icon at bounding box center [1124, 611] width 78 height 23
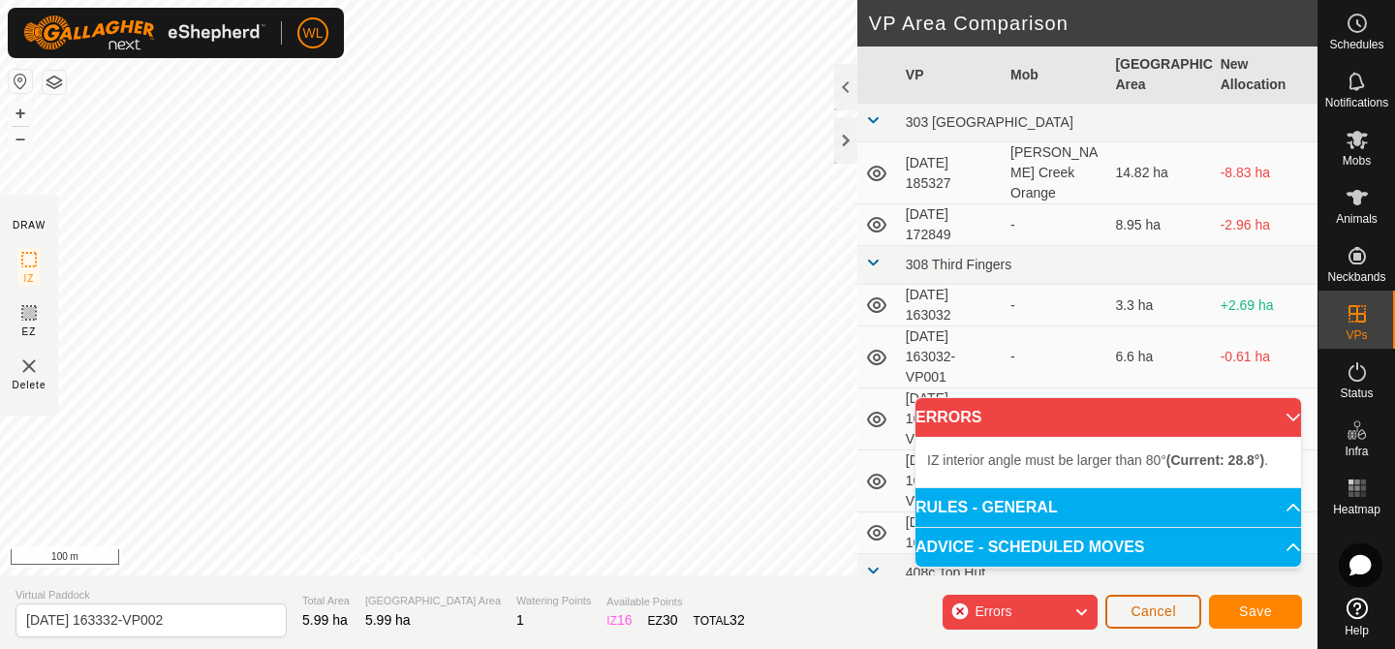
click at [1151, 627] on button "Cancel" at bounding box center [1154, 612] width 96 height 34
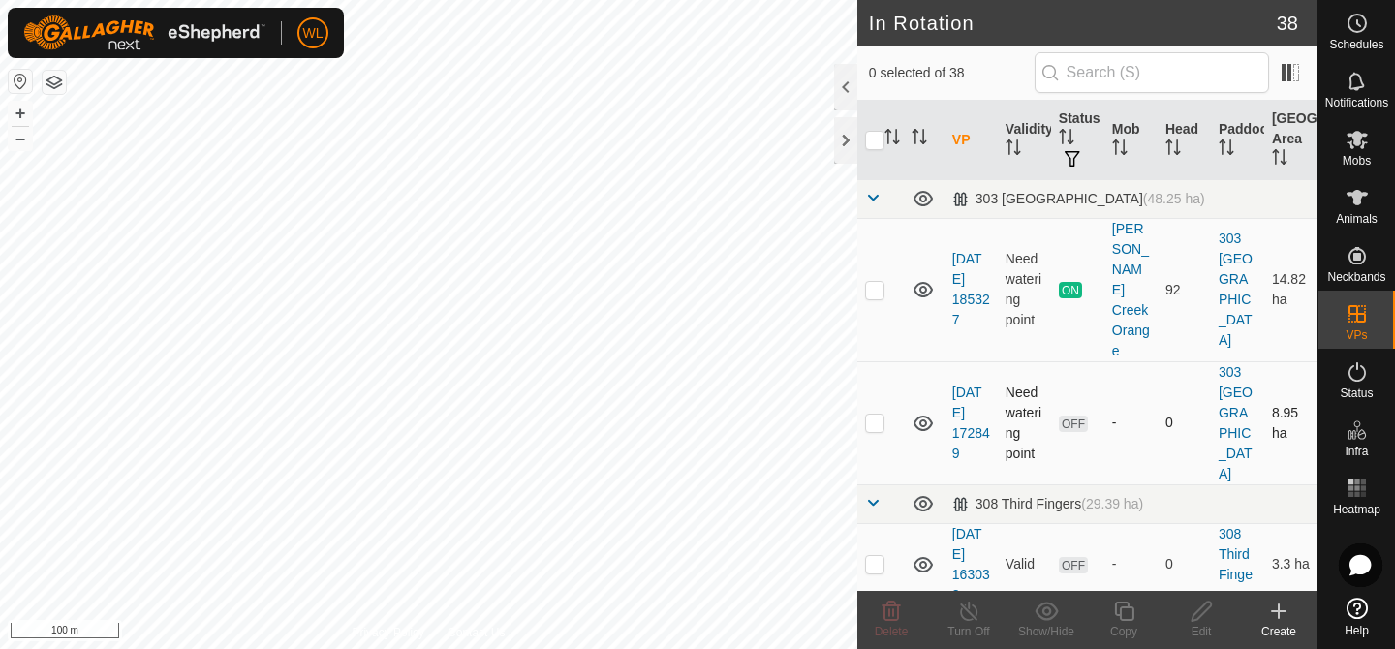
checkbox input "true"
click at [1103, 616] on copy-svg-icon at bounding box center [1124, 611] width 78 height 23
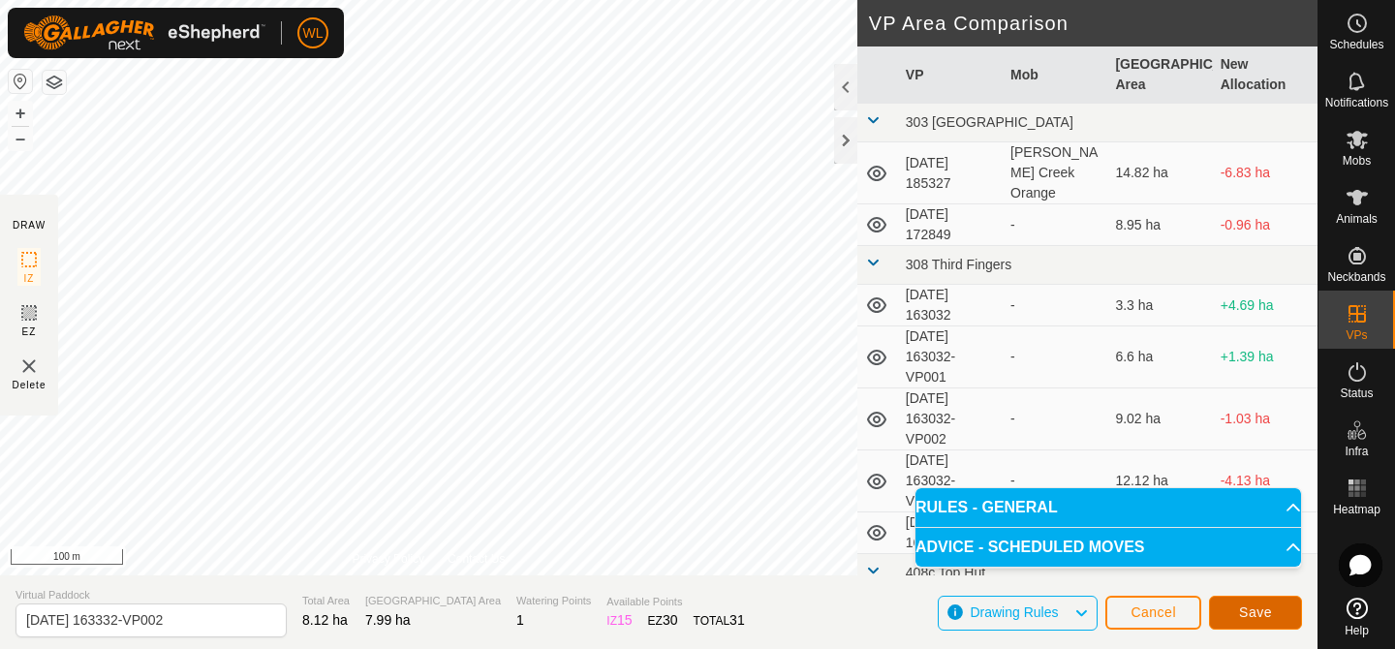
click at [1250, 604] on button "Save" at bounding box center [1255, 613] width 93 height 34
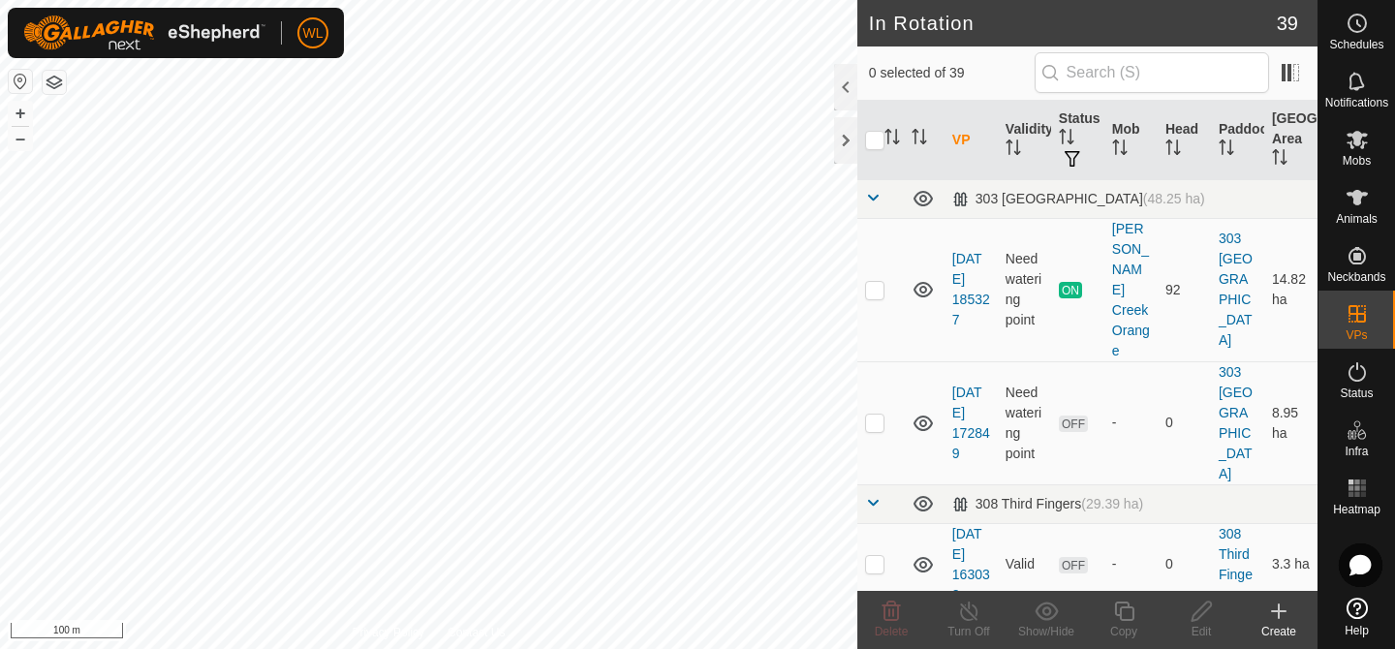
click at [1282, 619] on icon at bounding box center [1278, 611] width 23 height 23
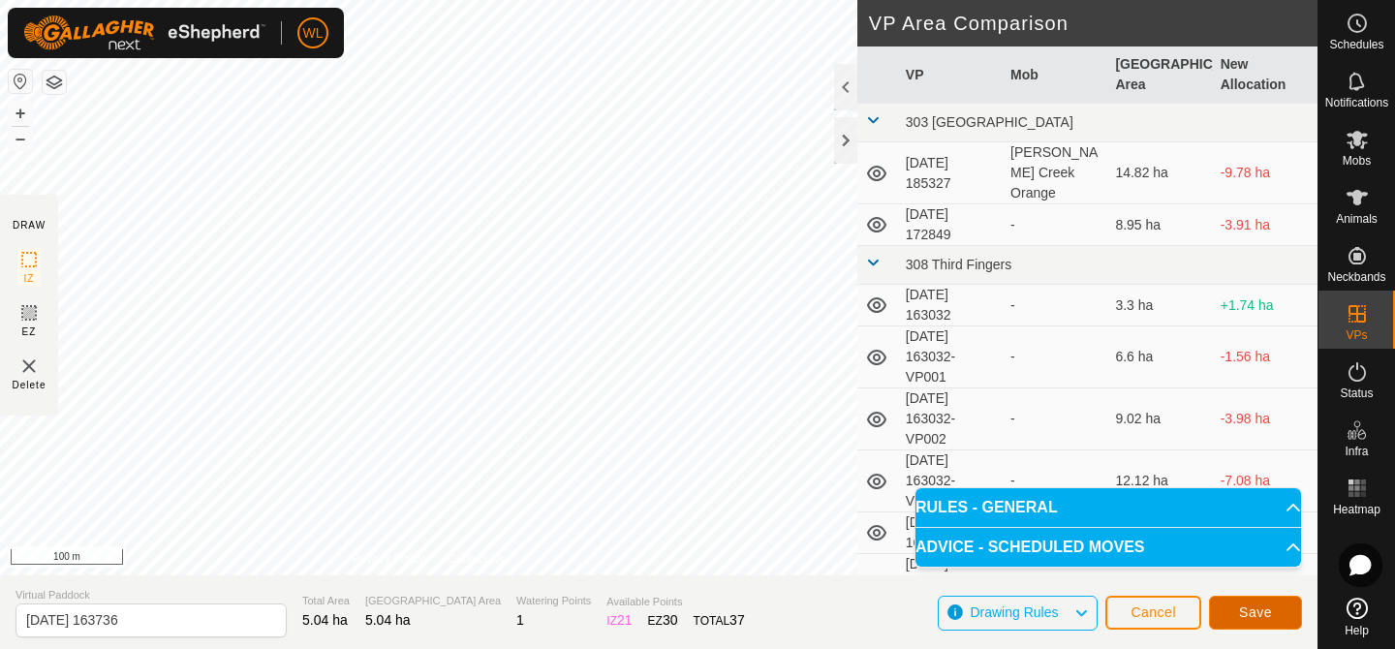
click at [1238, 616] on button "Save" at bounding box center [1255, 613] width 93 height 34
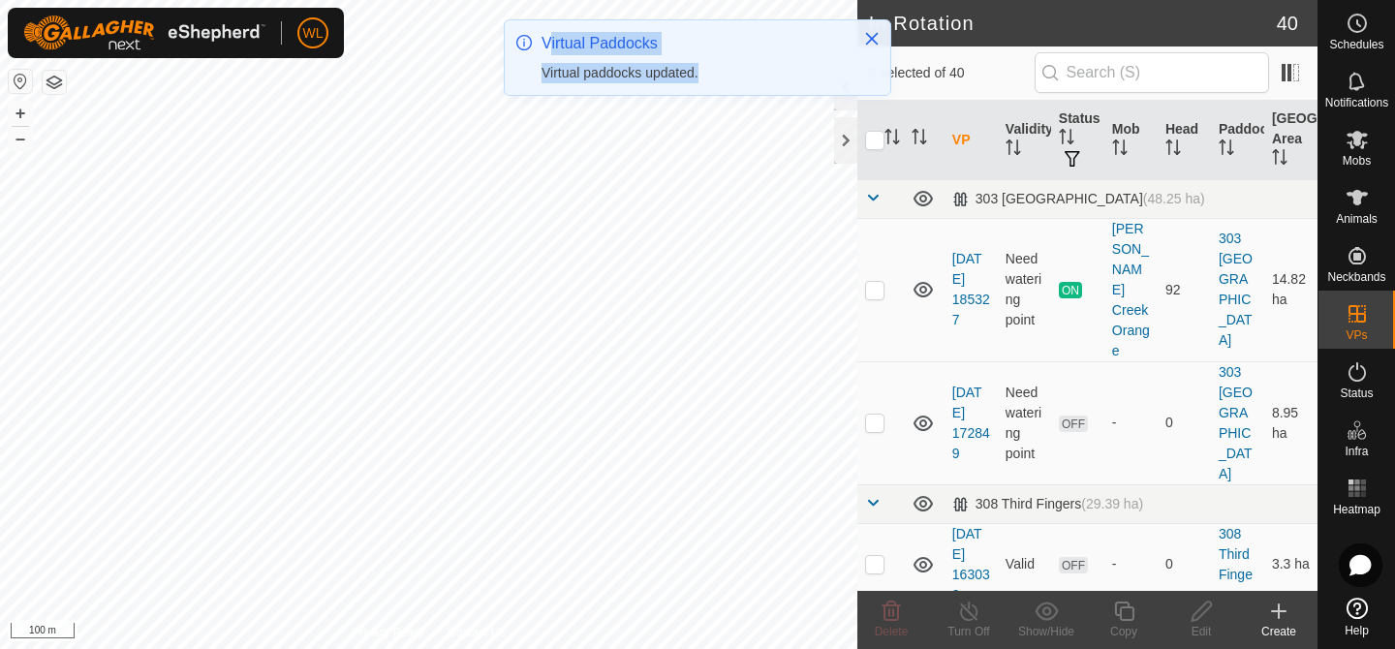
click at [569, 352] on div "WL Schedules Notifications Mobs Animals Neckbands VPs Status Infra Heatmap Help…" at bounding box center [697, 324] width 1395 height 649
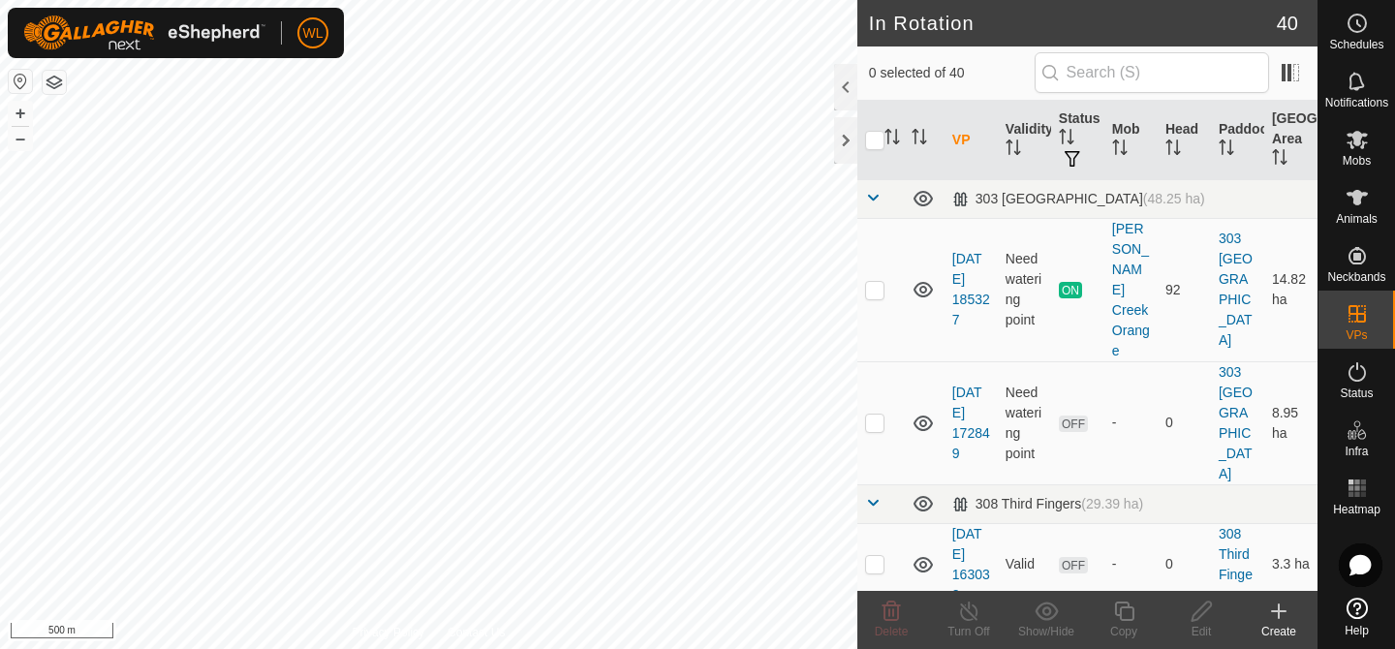
drag, startPoint x: 548, startPoint y: 108, endPoint x: 571, endPoint y: -24, distance: 133.6
click at [571, 0] on html "WL Schedules Notifications Mobs Animals Neckbands VPs Status Infra Heatmap Help…" at bounding box center [697, 324] width 1395 height 649
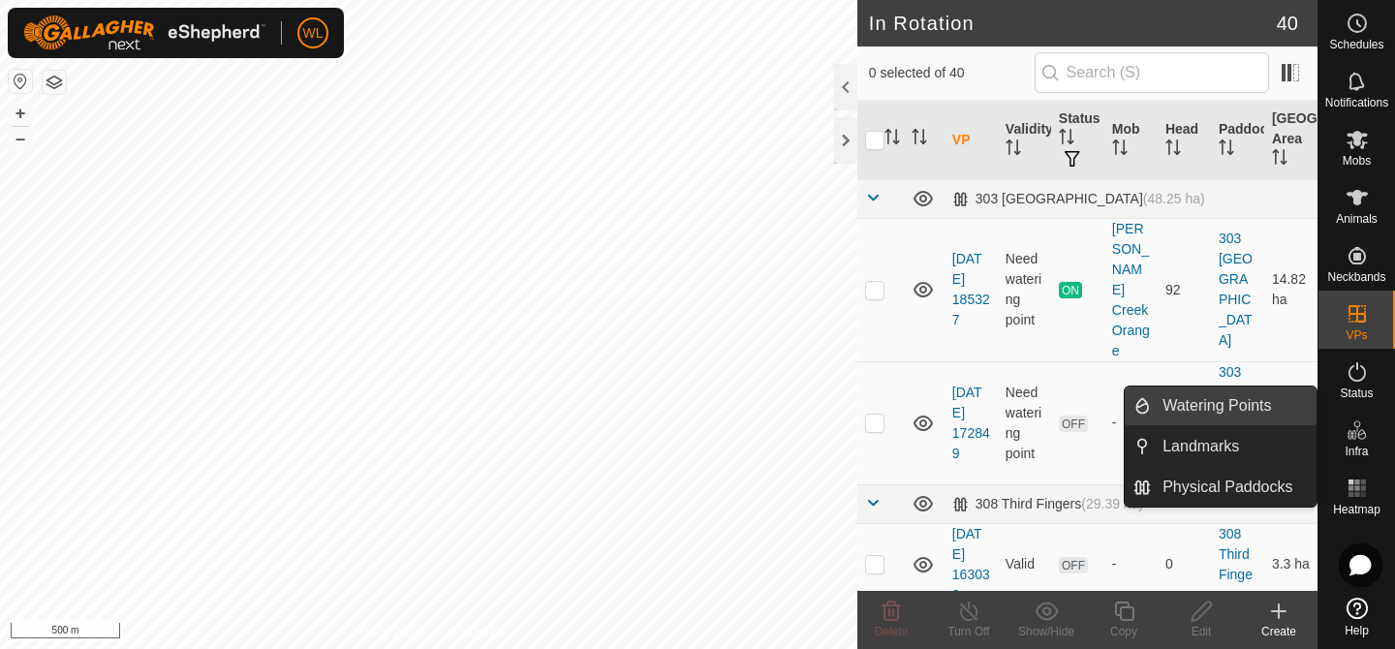
click at [1261, 415] on link "Watering Points" at bounding box center [1234, 406] width 166 height 39
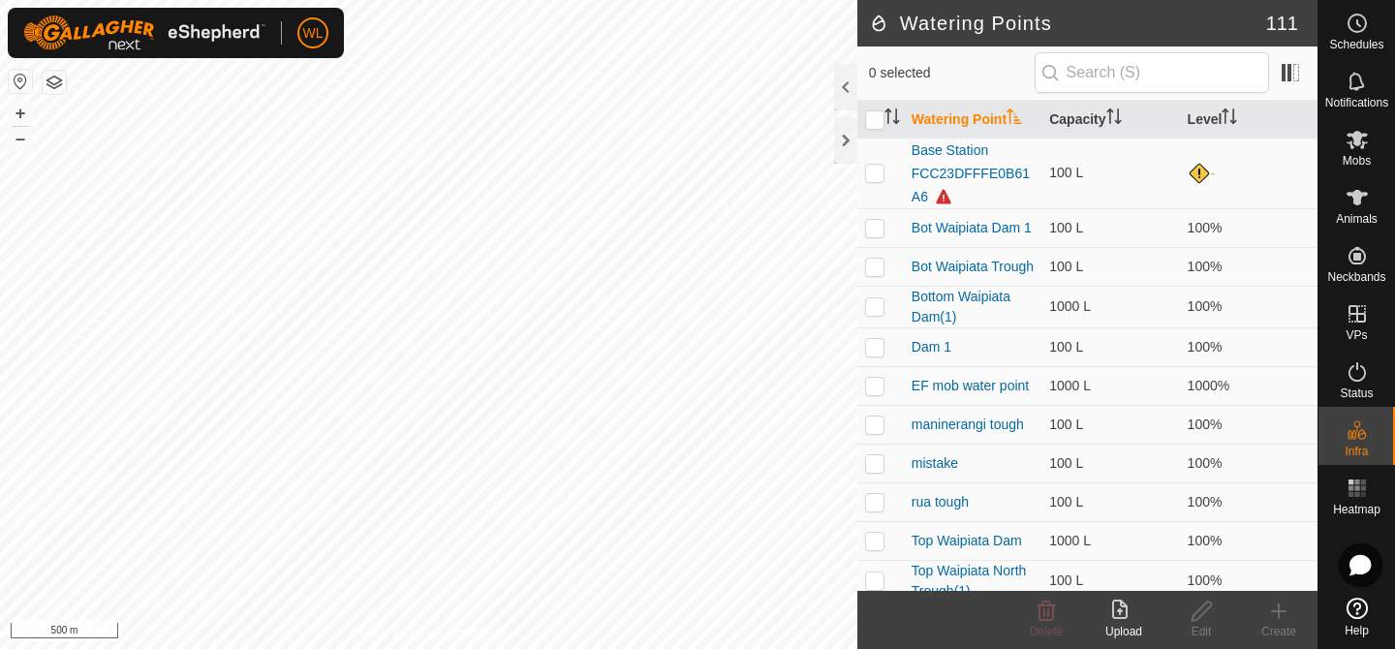
click at [546, 648] on html "WL Schedules Notifications Mobs Animals Neckbands VPs Status Infra Heatmap Help…" at bounding box center [697, 324] width 1395 height 649
click at [590, 0] on html "WL Schedules Notifications Mobs Animals Neckbands VPs Status Infra Heatmap Help…" at bounding box center [697, 324] width 1395 height 649
click at [1358, 159] on span "Mobs" at bounding box center [1357, 161] width 28 height 12
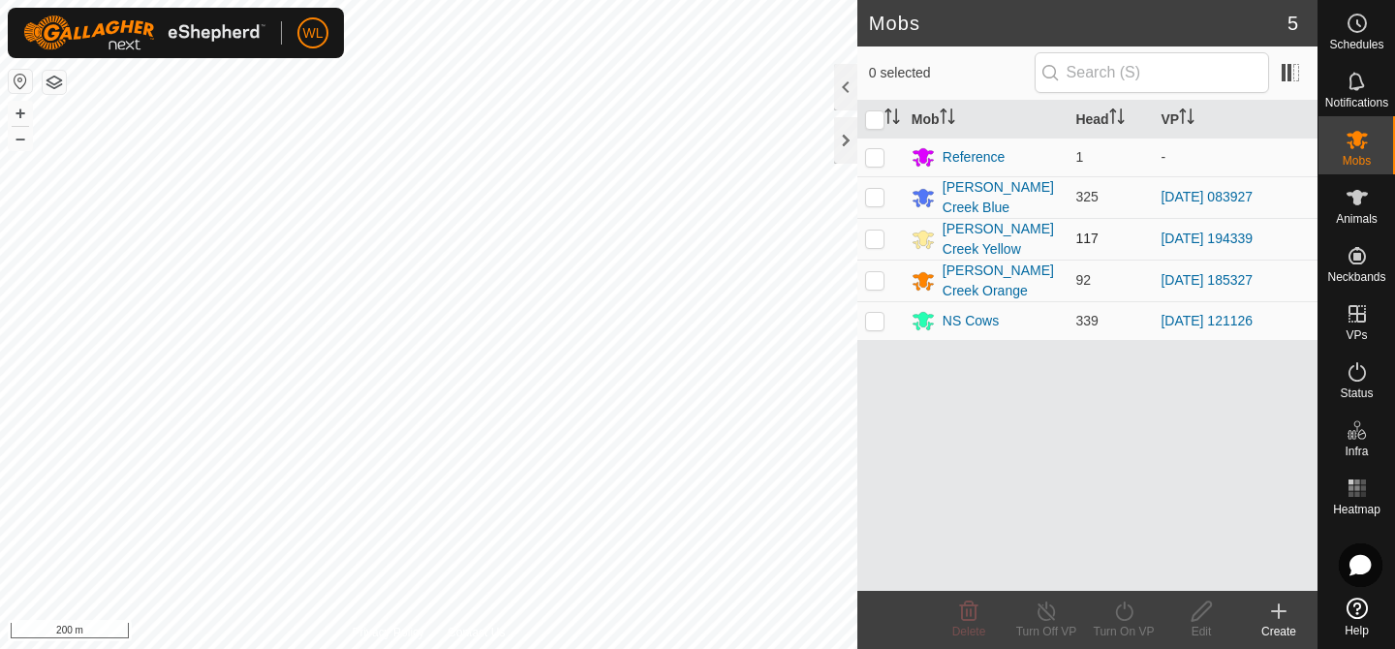
click at [877, 225] on td at bounding box center [880, 239] width 47 height 42
checkbox input "true"
click at [981, 219] on div "[PERSON_NAME] Creek Yellow" at bounding box center [1002, 239] width 118 height 41
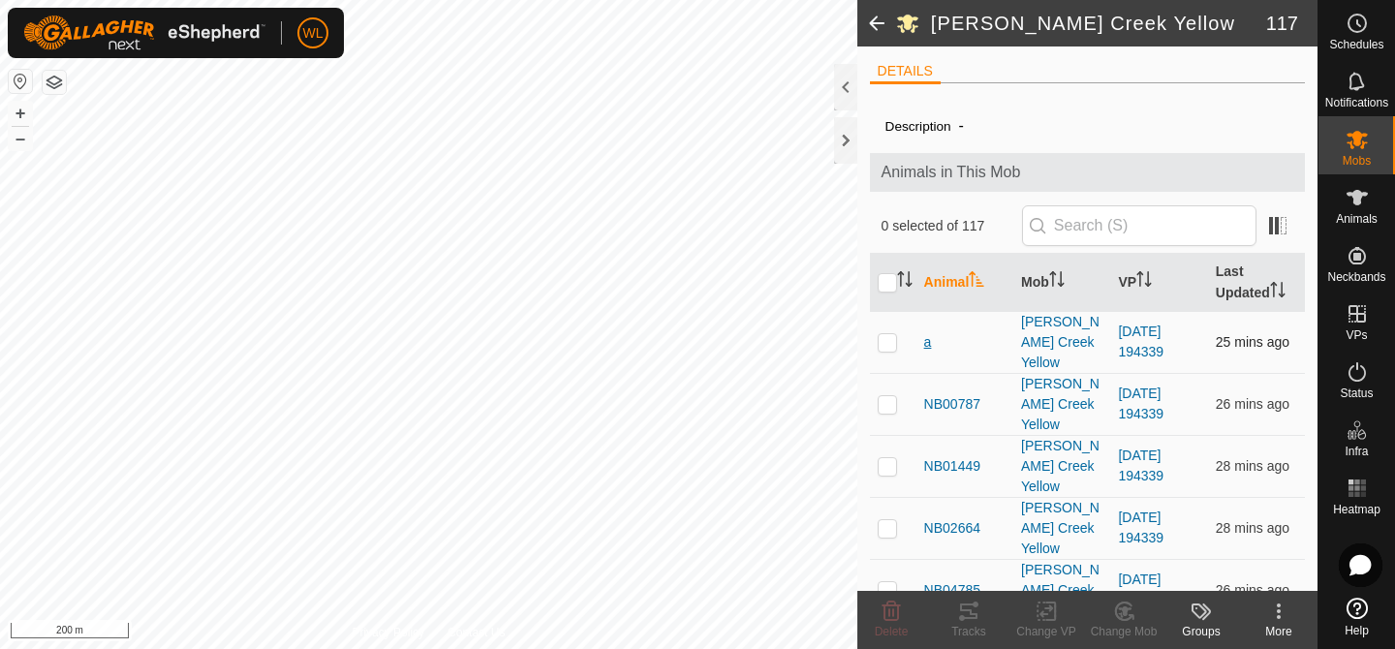
click at [927, 333] on span "a" at bounding box center [928, 342] width 8 height 20
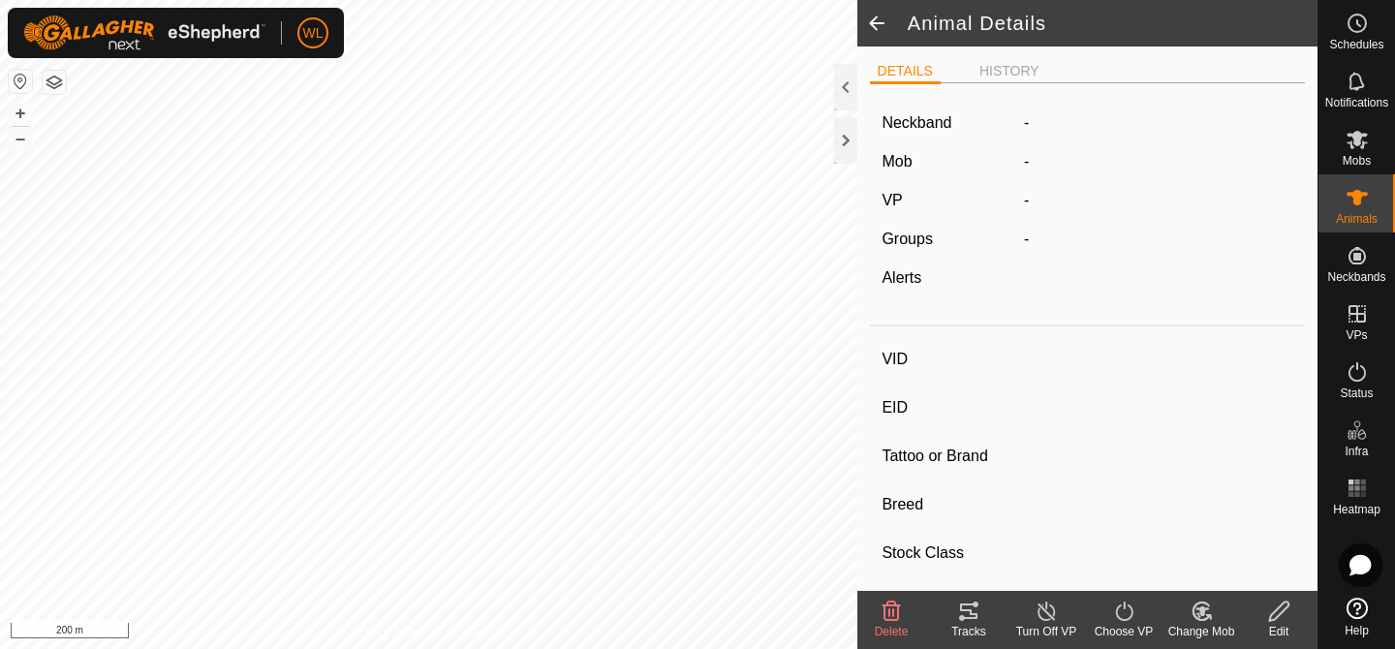
type input "a"
type input "-"
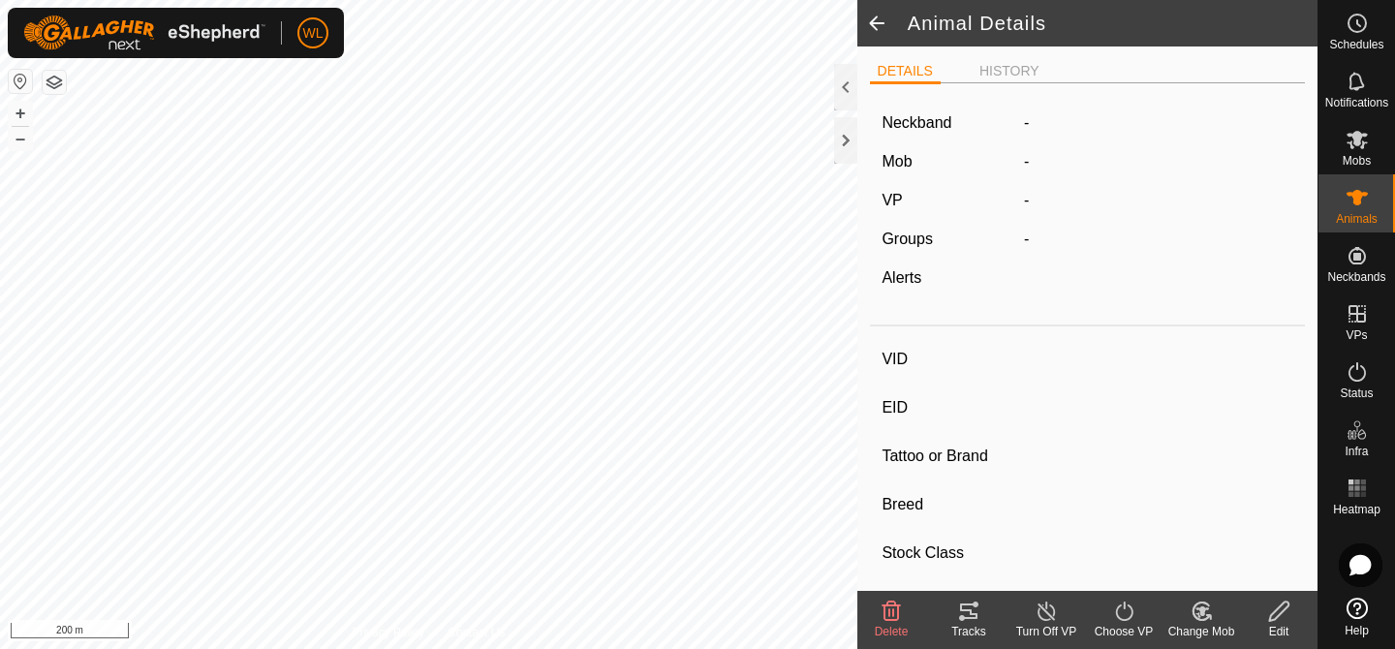
type input "0 kg"
type input "-"
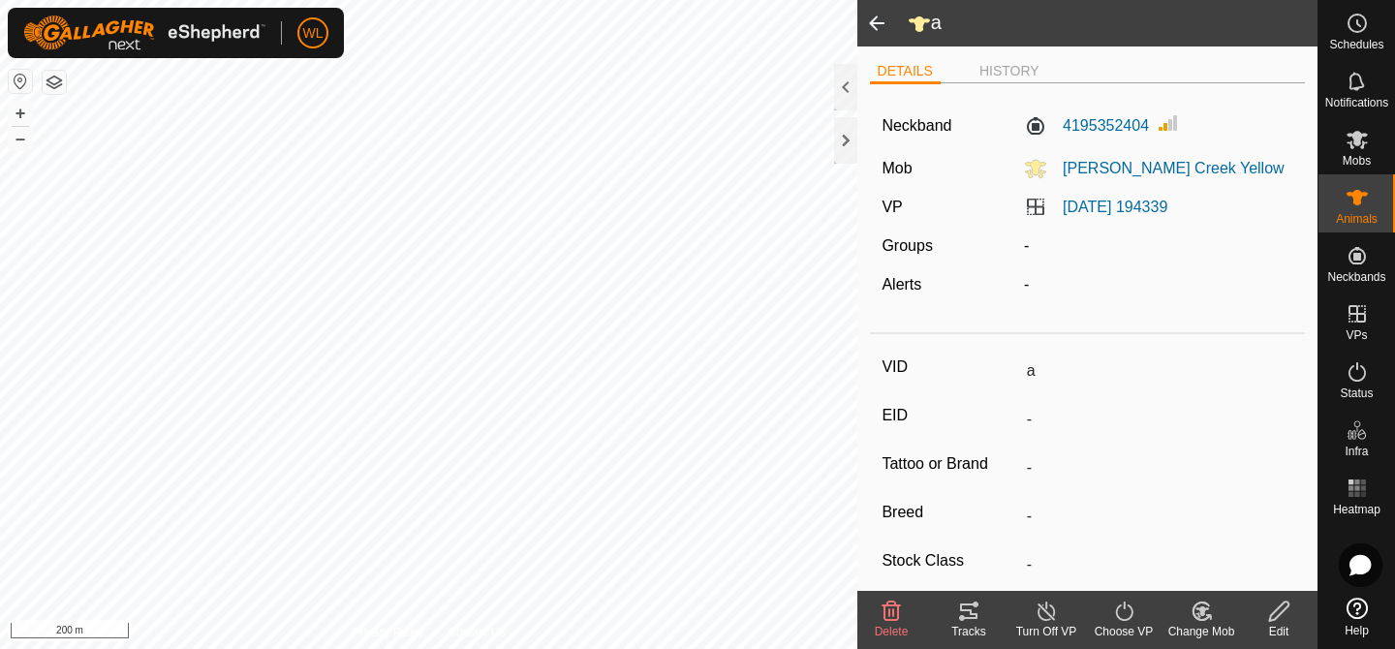
click at [875, 24] on span at bounding box center [876, 23] width 39 height 47
